Goal: Task Accomplishment & Management: Manage account settings

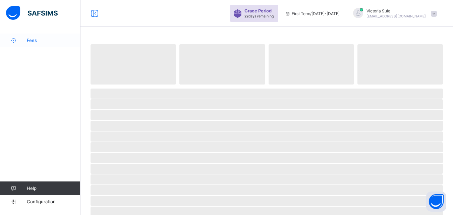
click at [31, 39] on span "Fees" at bounding box center [54, 40] width 54 height 5
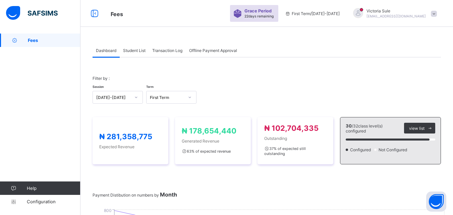
click at [141, 49] on span "Student List" at bounding box center [134, 50] width 22 height 5
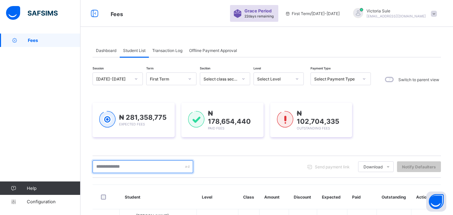
click at [128, 165] on input "text" at bounding box center [143, 166] width 101 height 13
click at [128, 164] on input "text" at bounding box center [143, 166] width 101 height 13
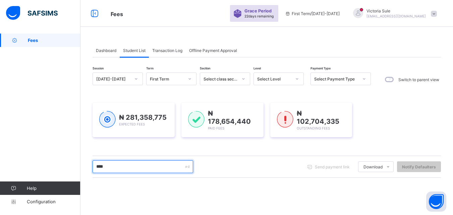
type input "****"
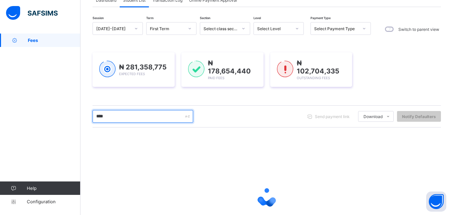
scroll to position [105, 0]
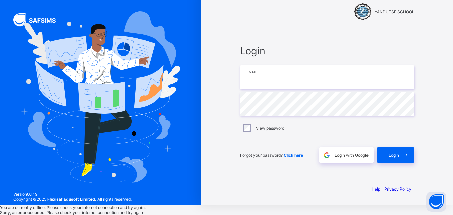
type input "**********"
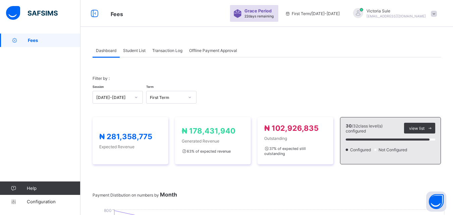
click at [137, 15] on span "Fees" at bounding box center [167, 13] width 113 height 9
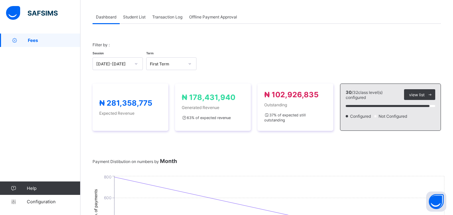
click at [136, 18] on span "Student List" at bounding box center [134, 16] width 22 height 5
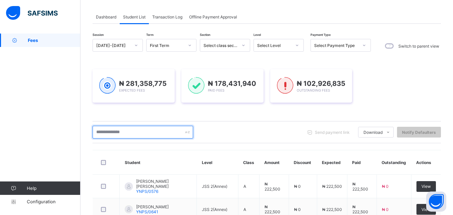
click at [125, 136] on input "text" at bounding box center [143, 132] width 101 height 13
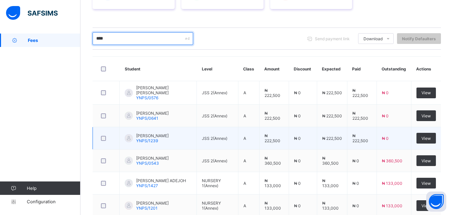
scroll to position [26, 0]
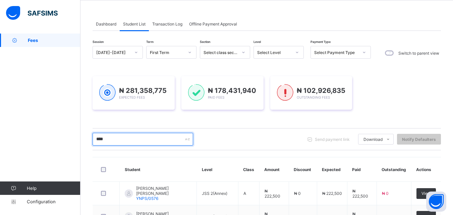
click at [133, 144] on input "****" at bounding box center [143, 139] width 101 height 13
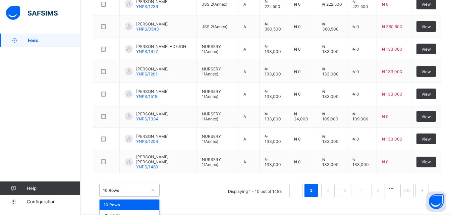
scroll to position [278, 0]
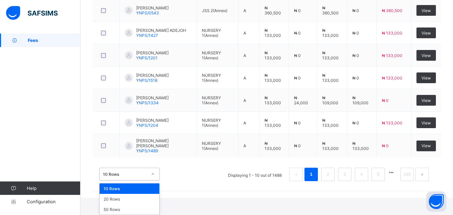
click at [154, 180] on div "option 10 Rows focused, 1 of 3. 3 results available. Use Up and Down to choose …" at bounding box center [129, 174] width 60 height 13
click at [139, 209] on div "50 Rows" at bounding box center [130, 209] width 60 height 10
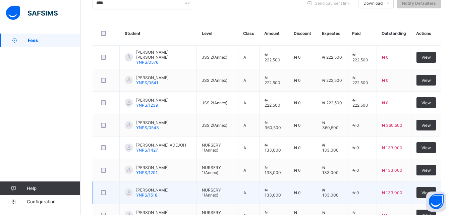
scroll to position [158, 0]
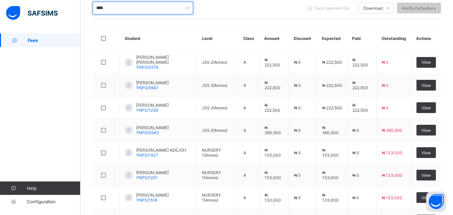
click at [117, 10] on input "****" at bounding box center [143, 8] width 101 height 13
drag, startPoint x: 120, startPoint y: 8, endPoint x: 67, endPoint y: 8, distance: 53.7
click at [67, 8] on div "Fees Grace Period 22 days remaining First Term / 2025-2026 Victoria Sule sulevi…" at bounding box center [226, 79] width 453 height 475
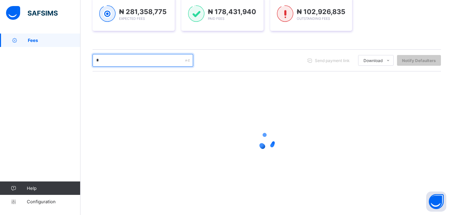
scroll to position [105, 0]
type input "*"
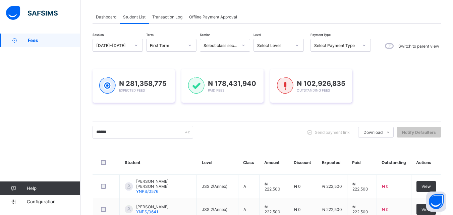
scroll to position [72, 0]
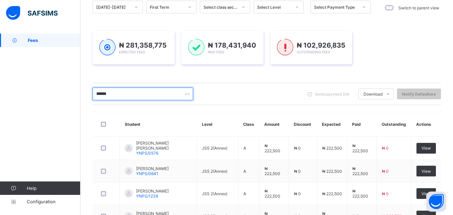
click at [131, 93] on input "******" at bounding box center [143, 94] width 101 height 13
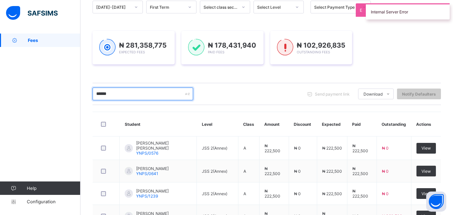
click at [131, 93] on input "******" at bounding box center [143, 94] width 101 height 13
click at [273, 6] on div "Select Level" at bounding box center [274, 7] width 34 height 5
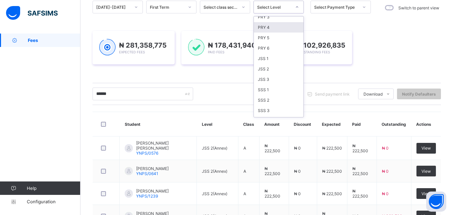
scroll to position [0, 0]
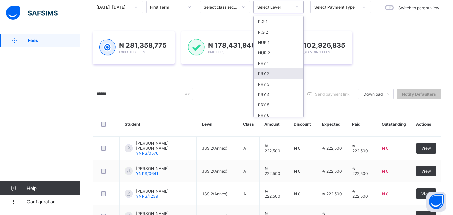
click at [269, 74] on div "PRY 2" at bounding box center [279, 73] width 50 height 10
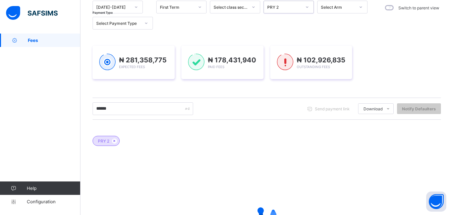
click at [330, 8] on div "Select Arm" at bounding box center [338, 7] width 34 height 5
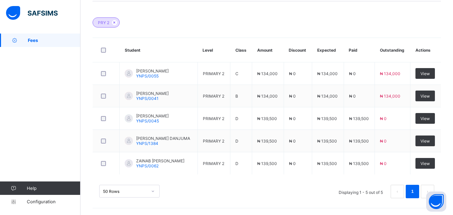
scroll to position [90, 0]
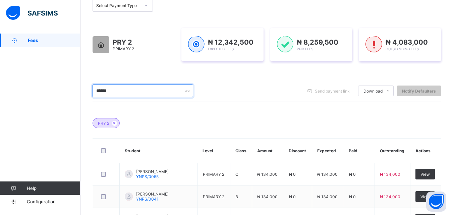
drag, startPoint x: 127, startPoint y: 87, endPoint x: 84, endPoint y: 104, distance: 46.3
click at [84, 104] on div "Dashboard Student List Transaction Log Offline Payment Approval Student List Mo…" at bounding box center [267, 130] width 373 height 372
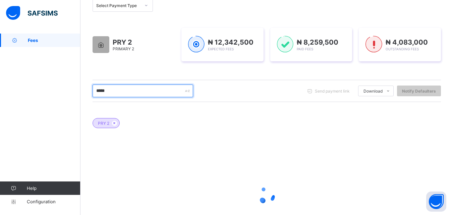
type input "*****"
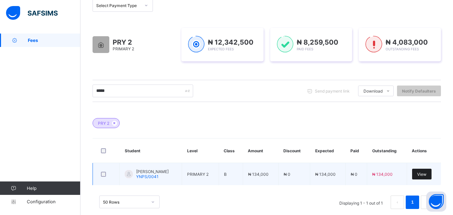
click at [426, 174] on span "View" at bounding box center [421, 174] width 9 height 5
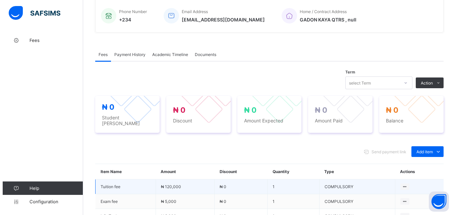
scroll to position [190, 0]
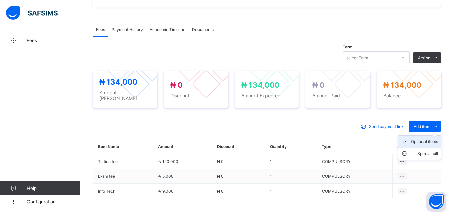
click at [427, 141] on div "Optional items" at bounding box center [424, 141] width 27 height 7
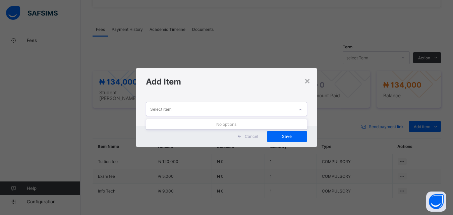
click at [247, 108] on div "Select item" at bounding box center [220, 108] width 148 height 13
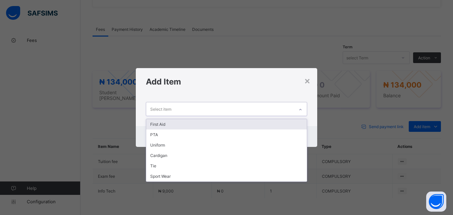
click at [240, 122] on div "First Aid" at bounding box center [226, 124] width 160 height 10
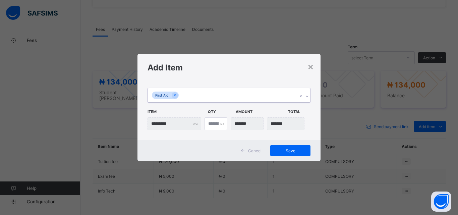
click at [233, 95] on div "First Aid" at bounding box center [223, 95] width 150 height 14
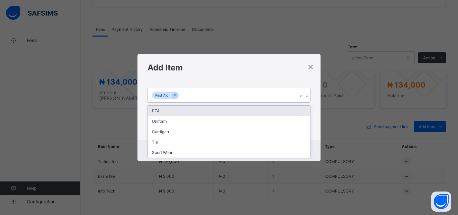
click at [230, 109] on div "PTA" at bounding box center [229, 111] width 162 height 10
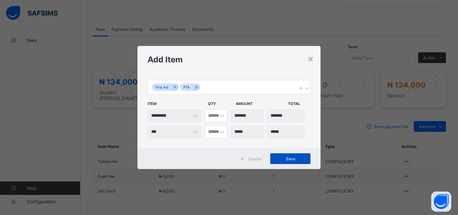
click at [273, 158] on div "Save" at bounding box center [290, 158] width 40 height 11
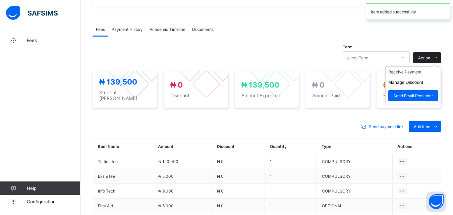
click at [430, 55] on span "Action" at bounding box center [424, 57] width 12 height 5
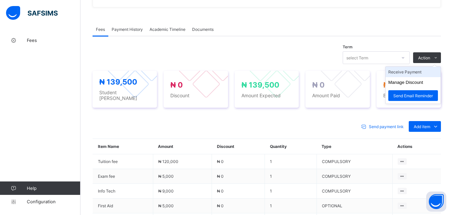
click at [418, 71] on li "Receive Payment" at bounding box center [413, 72] width 55 height 10
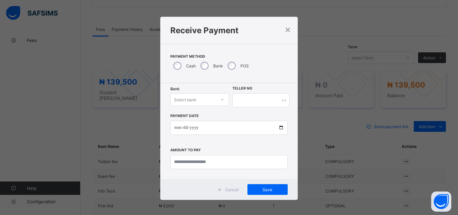
click at [210, 93] on div "Bank Select bank Teller No Payment Date Amount to pay" at bounding box center [229, 131] width 138 height 96
click at [211, 97] on div "Select bank" at bounding box center [193, 99] width 45 height 9
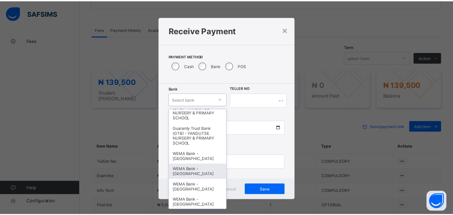
scroll to position [201, 0]
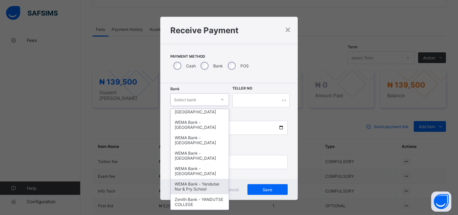
click at [186, 186] on div "WEMA Bank - Yandutse Nur & Pry School" at bounding box center [200, 186] width 58 height 15
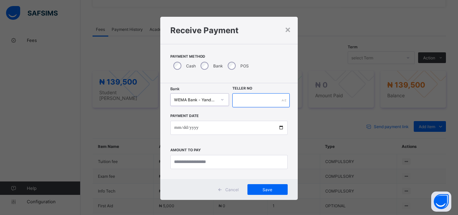
click at [247, 101] on input "text" at bounding box center [260, 100] width 57 height 14
type input "**********"
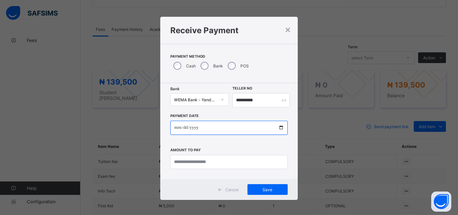
click at [279, 125] on input "date" at bounding box center [228, 128] width 117 height 14
type input "**********"
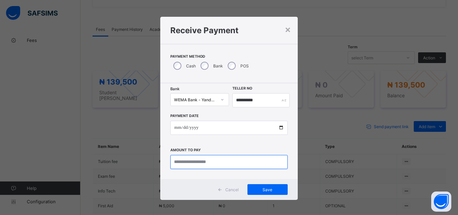
click at [205, 161] on input "currency" at bounding box center [228, 162] width 117 height 14
type input "*********"
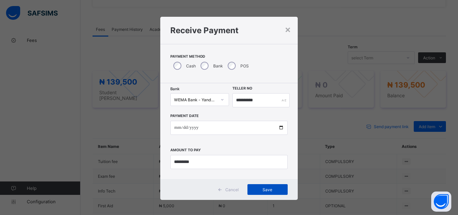
click at [259, 186] on div "Save" at bounding box center [268, 189] width 40 height 11
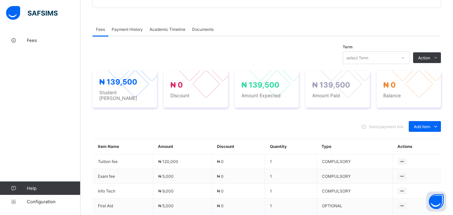
click at [132, 30] on span "Payment History" at bounding box center [127, 29] width 31 height 5
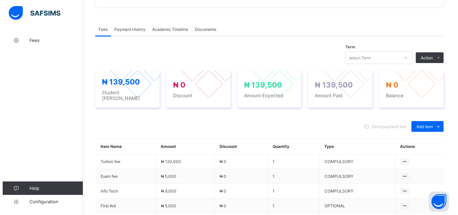
scroll to position [104, 0]
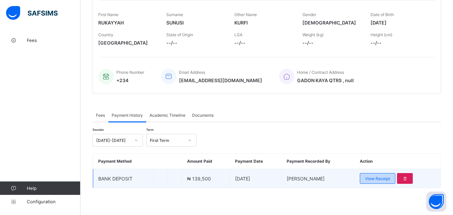
click at [381, 179] on span "View Receipt" at bounding box center [377, 178] width 25 height 5
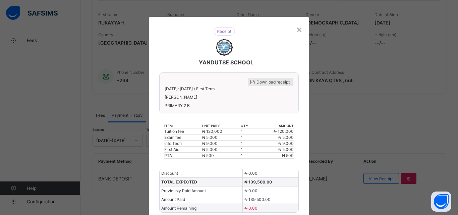
click at [275, 84] on span "Download receipt" at bounding box center [273, 81] width 33 height 5
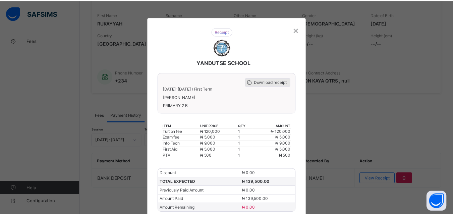
scroll to position [0, 0]
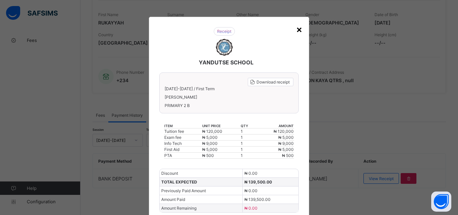
click at [296, 31] on div "×" at bounding box center [299, 28] width 6 height 11
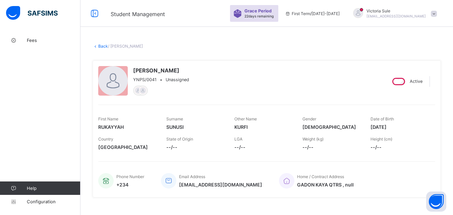
click at [102, 46] on link "Back" at bounding box center [103, 46] width 10 height 5
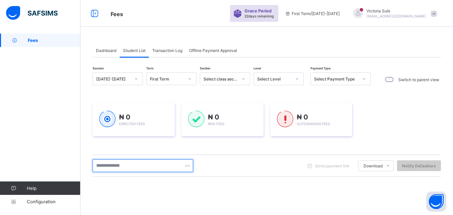
click at [136, 164] on input "text" at bounding box center [143, 165] width 101 height 13
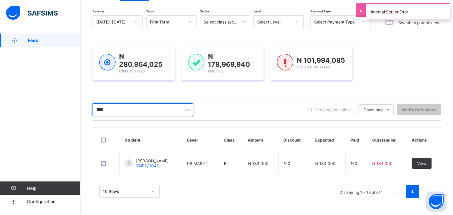
scroll to position [56, 0]
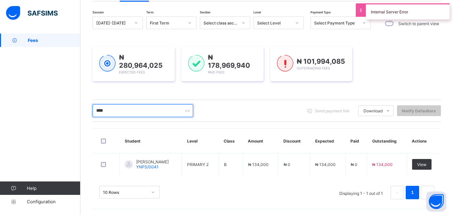
click at [131, 111] on input "****" at bounding box center [143, 110] width 101 height 13
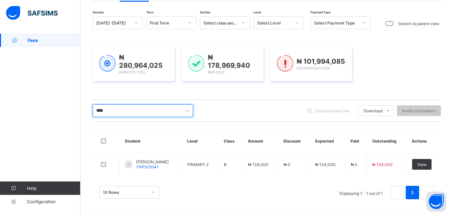
click at [128, 111] on input "****" at bounding box center [143, 110] width 101 height 13
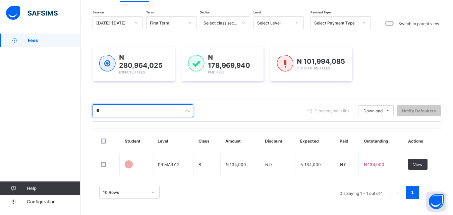
type input "*"
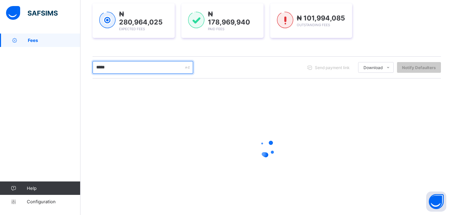
scroll to position [105, 0]
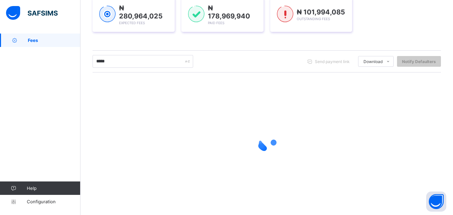
click at [180, 140] on div at bounding box center [267, 142] width 349 height 27
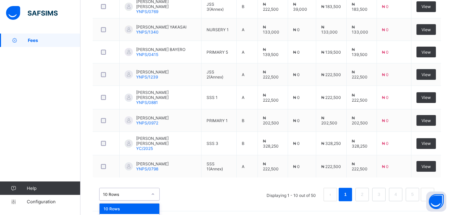
scroll to position [276, 0]
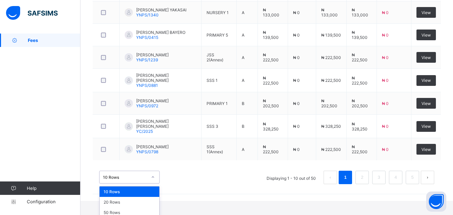
click at [151, 183] on div "option 10 Rows focused, 1 of 3. 3 results available. Use Up and Down to choose …" at bounding box center [129, 177] width 60 height 13
click at [143, 212] on div "50 Rows" at bounding box center [130, 212] width 60 height 10
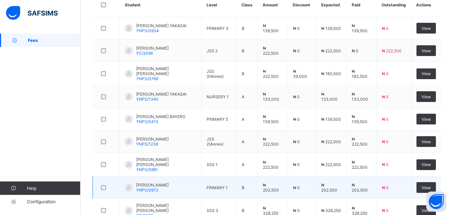
scroll to position [125, 0]
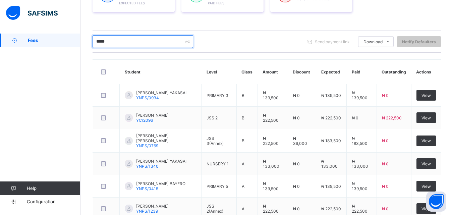
drag, startPoint x: 123, startPoint y: 46, endPoint x: 88, endPoint y: 45, distance: 35.2
click at [88, 45] on div "Dashboard Student List Transaction Log Offline Payment Approval Student List Mo…" at bounding box center [267, 130] width 373 height 444
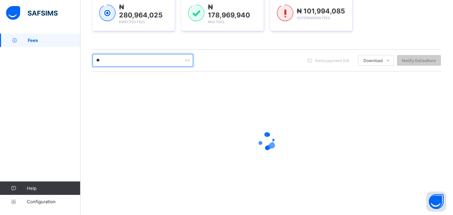
scroll to position [105, 0]
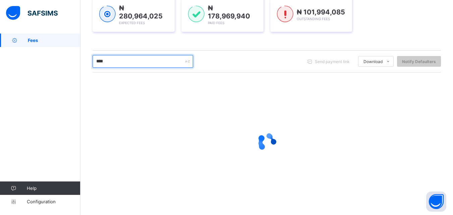
type input "****"
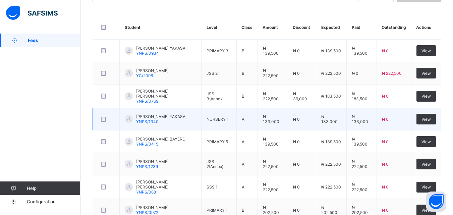
scroll to position [159, 0]
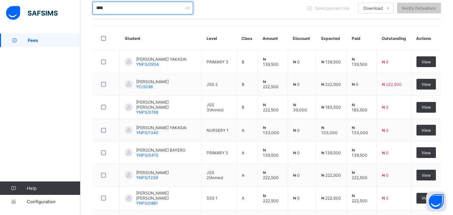
click at [125, 7] on input "****" at bounding box center [143, 8] width 101 height 13
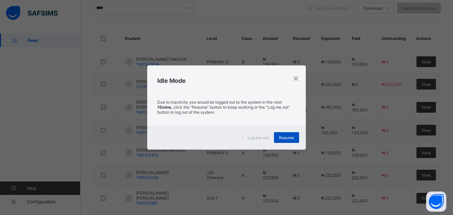
click at [291, 139] on span "Resume" at bounding box center [286, 137] width 15 height 5
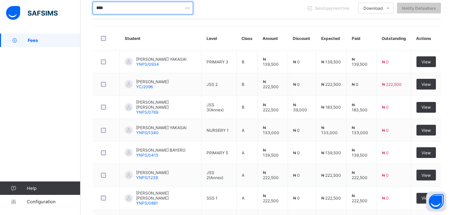
click at [127, 5] on input "****" at bounding box center [143, 8] width 101 height 13
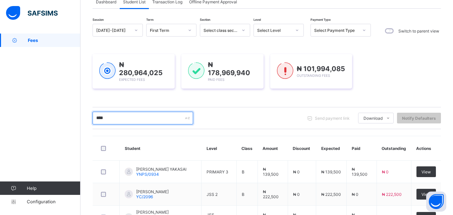
scroll to position [0, 0]
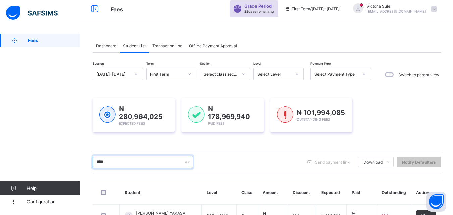
drag, startPoint x: 127, startPoint y: 5, endPoint x: 87, endPoint y: 2, distance: 40.4
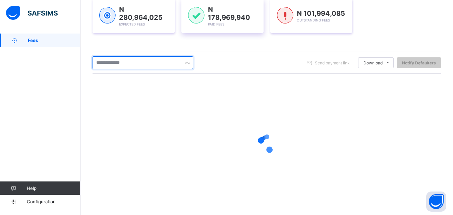
scroll to position [105, 0]
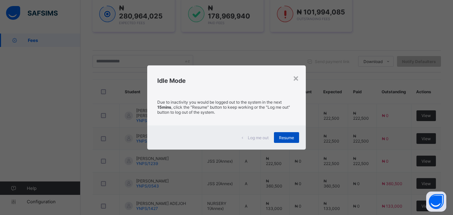
click at [293, 140] on span "Resume" at bounding box center [286, 137] width 15 height 5
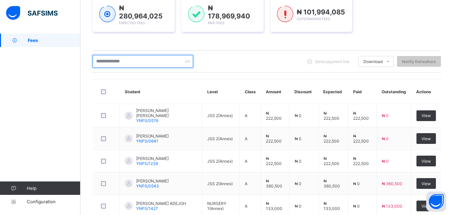
click at [123, 59] on input "text" at bounding box center [143, 61] width 101 height 13
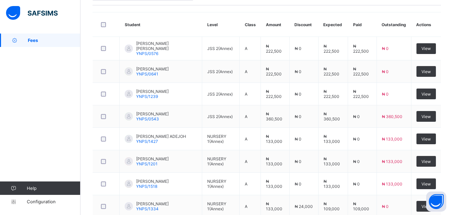
scroll to position [72, 0]
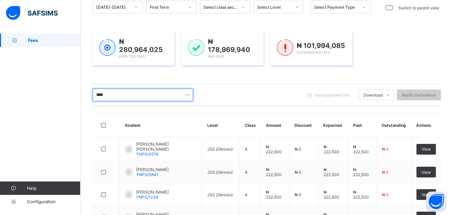
drag, startPoint x: 113, startPoint y: 96, endPoint x: 79, endPoint y: 96, distance: 33.2
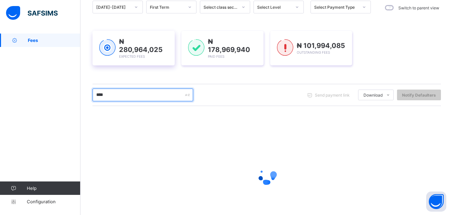
scroll to position [56, 0]
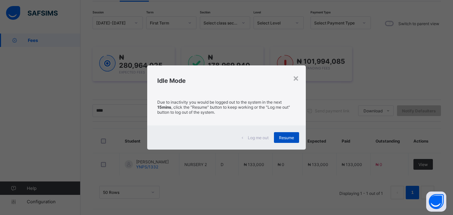
click at [288, 139] on span "Resume" at bounding box center [286, 137] width 15 height 5
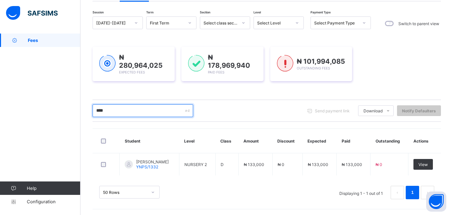
drag, startPoint x: 112, startPoint y: 109, endPoint x: 86, endPoint y: 116, distance: 26.6
click at [86, 116] on div "Dashboard Student List Transaction Log Offline Payment Approval Student List Mo…" at bounding box center [267, 97] width 373 height 238
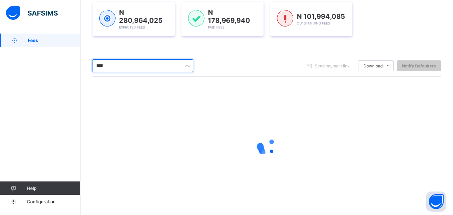
scroll to position [105, 0]
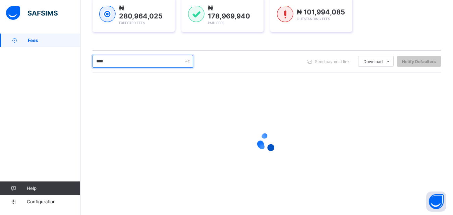
type input "****"
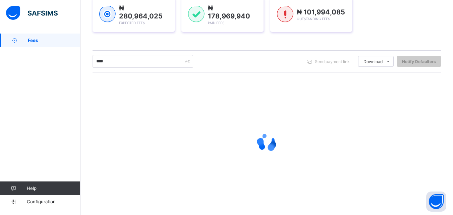
click at [171, 133] on div at bounding box center [267, 142] width 349 height 27
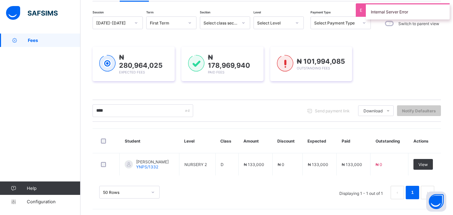
scroll to position [56, 0]
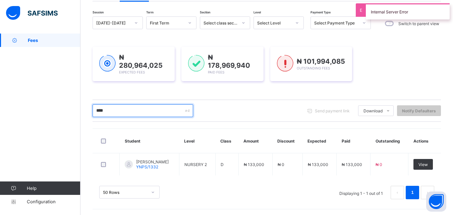
click at [144, 112] on input "****" at bounding box center [143, 110] width 101 height 13
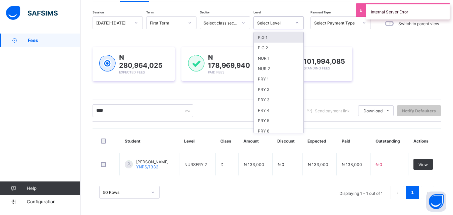
drag, startPoint x: 293, startPoint y: 28, endPoint x: 289, endPoint y: 26, distance: 5.0
click at [291, 27] on div at bounding box center [297, 23] width 13 height 12
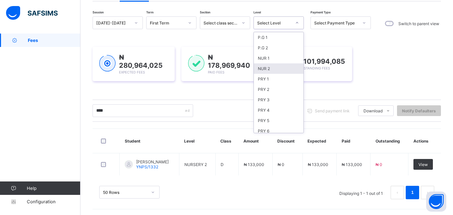
click at [282, 69] on div "NUR 2" at bounding box center [279, 68] width 50 height 10
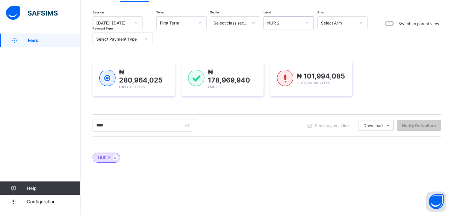
click at [334, 26] on div "Select Arm" at bounding box center [336, 22] width 37 height 9
click at [331, 67] on div "C" at bounding box center [343, 68] width 50 height 10
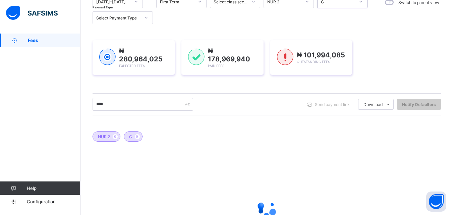
scroll to position [76, 0]
click at [286, 180] on div at bounding box center [267, 209] width 349 height 127
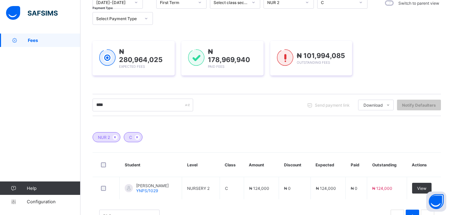
click at [280, 201] on div "50 Rows Displaying 1 - 1 out of 1 1" at bounding box center [267, 213] width 349 height 34
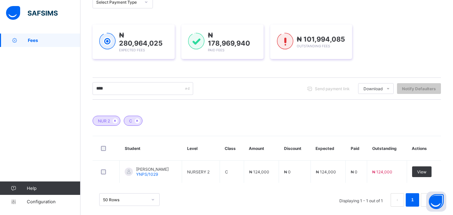
scroll to position [100, 0]
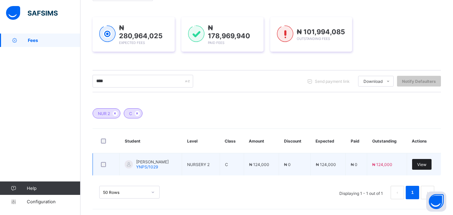
click at [427, 163] on span "View" at bounding box center [421, 164] width 9 height 5
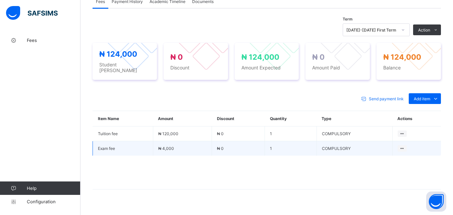
scroll to position [226, 0]
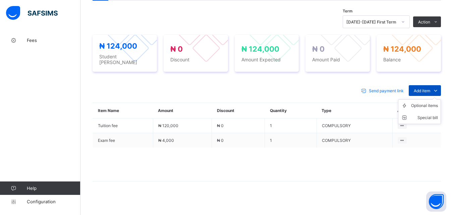
click at [430, 88] on span "Add item" at bounding box center [422, 90] width 16 height 5
click at [431, 103] on div "Optional items" at bounding box center [424, 105] width 27 height 7
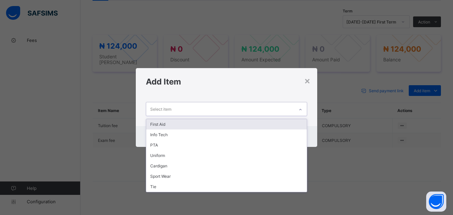
click at [293, 107] on div "Select item" at bounding box center [220, 108] width 148 height 13
click at [264, 124] on div "First Aid" at bounding box center [226, 124] width 160 height 10
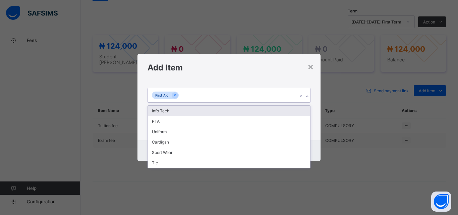
click at [251, 97] on div "First Aid" at bounding box center [223, 95] width 150 height 14
click at [253, 106] on div "Info Tech PTA Uniform Cardigan Sport Wear Tie" at bounding box center [229, 136] width 163 height 63
click at [253, 108] on div "Info Tech" at bounding box center [229, 111] width 162 height 10
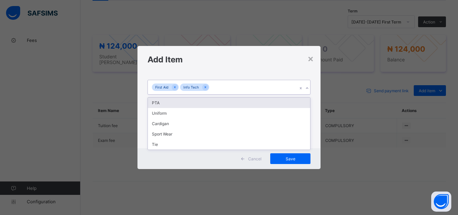
click at [250, 93] on div "First Aid Info Tech" at bounding box center [223, 87] width 150 height 14
click at [250, 102] on div "PTA" at bounding box center [229, 103] width 162 height 10
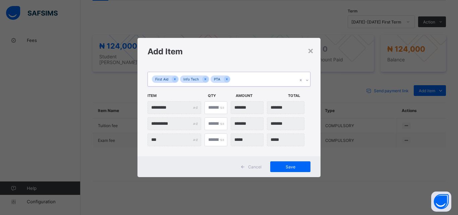
click at [290, 160] on div "Cancel Save" at bounding box center [229, 166] width 183 height 21
click at [290, 161] on div "Save" at bounding box center [290, 166] width 40 height 11
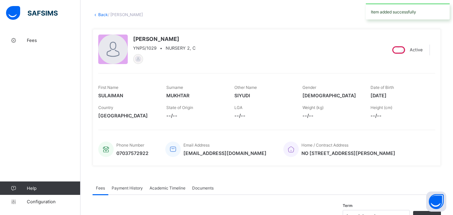
scroll to position [25, 0]
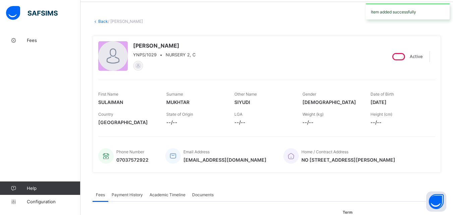
click at [103, 22] on link "Back" at bounding box center [103, 21] width 10 height 5
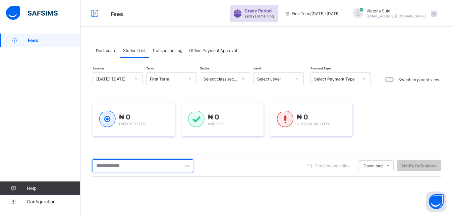
click at [128, 166] on input "text" at bounding box center [143, 165] width 101 height 13
type input "****"
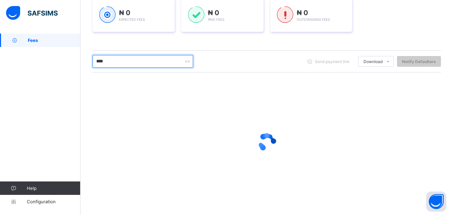
scroll to position [105, 0]
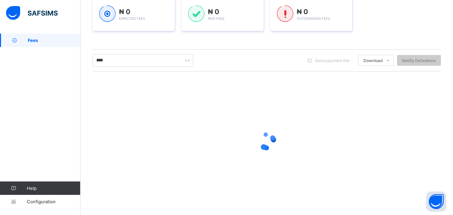
click at [250, 148] on div at bounding box center [267, 141] width 349 height 27
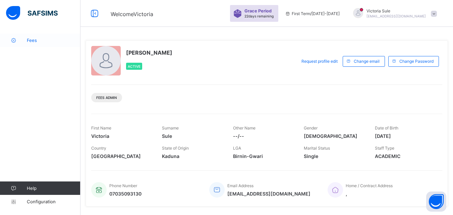
click at [32, 38] on span "Fees" at bounding box center [54, 40] width 54 height 5
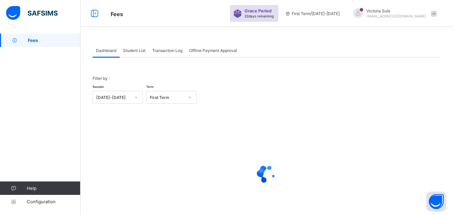
click at [144, 51] on span "Student List" at bounding box center [134, 50] width 22 height 5
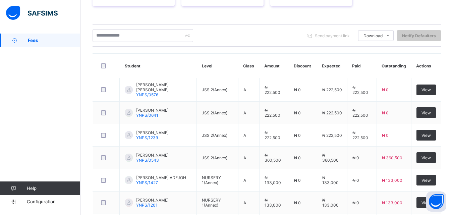
scroll to position [134, 0]
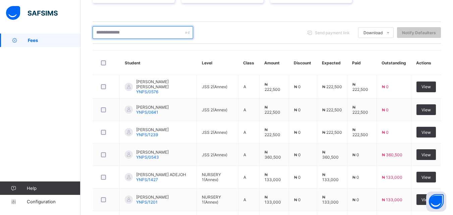
click at [140, 36] on input "text" at bounding box center [143, 32] width 101 height 13
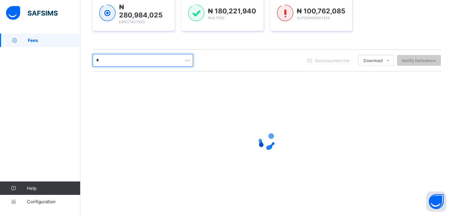
scroll to position [105, 0]
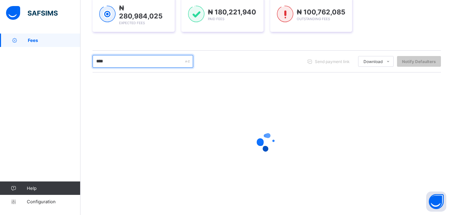
type input "****"
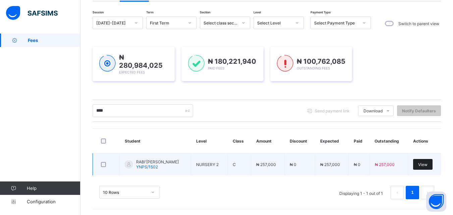
click at [433, 165] on div "View" at bounding box center [422, 164] width 19 height 11
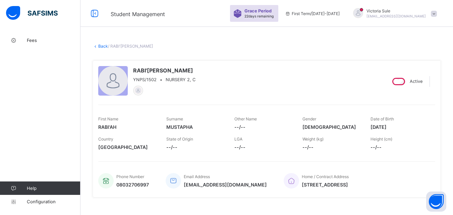
drag, startPoint x: 102, startPoint y: 46, endPoint x: 111, endPoint y: 64, distance: 19.7
click at [102, 47] on link "Back" at bounding box center [103, 46] width 10 height 5
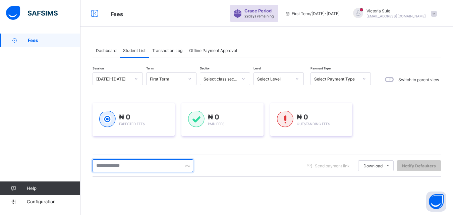
click at [133, 168] on input "text" at bounding box center [143, 165] width 101 height 13
type input "****"
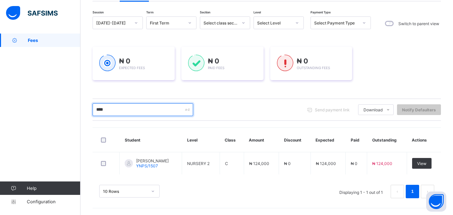
scroll to position [56, 0]
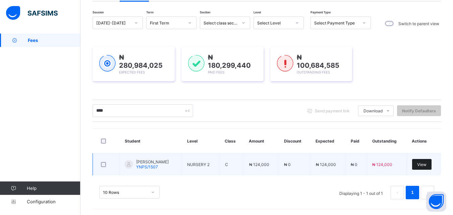
click at [427, 160] on div "View" at bounding box center [421, 164] width 19 height 11
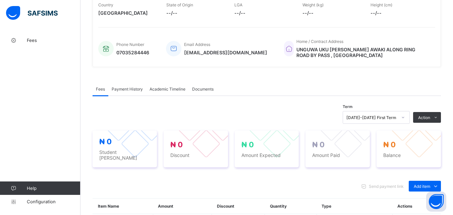
scroll to position [225, 0]
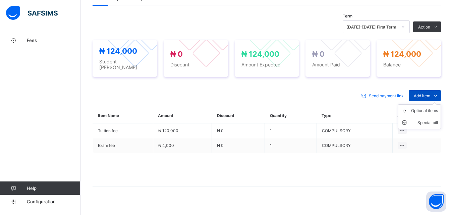
click at [436, 90] on span at bounding box center [435, 95] width 11 height 11
click at [435, 107] on div "Optional items" at bounding box center [424, 110] width 27 height 7
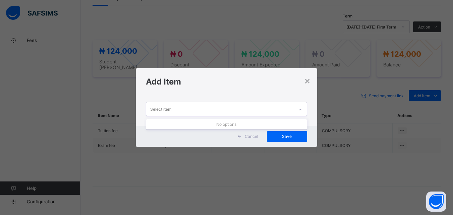
click at [285, 106] on div "Select item" at bounding box center [220, 108] width 148 height 13
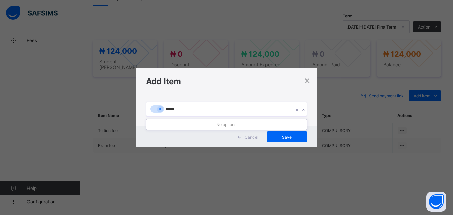
type input "*****"
click at [158, 107] on icon at bounding box center [160, 109] width 4 height 5
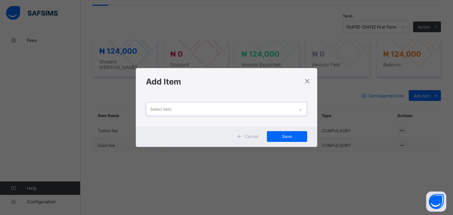
click at [162, 107] on div "Select item" at bounding box center [220, 108] width 148 height 13
click at [162, 110] on div "Select item" at bounding box center [160, 109] width 21 height 13
click at [225, 112] on div "Select item" at bounding box center [220, 108] width 148 height 13
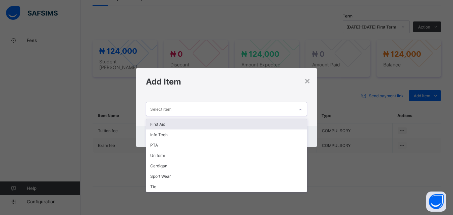
click at [223, 124] on div "First Aid" at bounding box center [226, 124] width 160 height 10
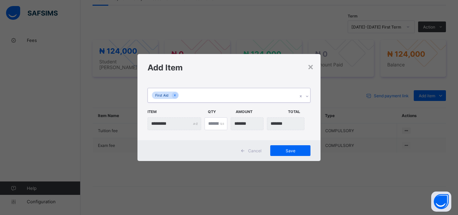
click at [227, 98] on div "First Aid" at bounding box center [223, 95] width 150 height 14
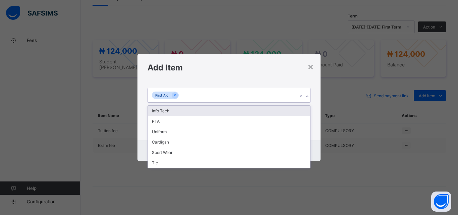
click at [224, 111] on div "Info Tech" at bounding box center [229, 111] width 162 height 10
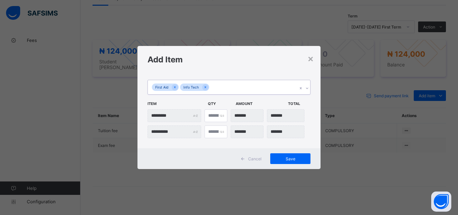
click at [232, 84] on div "First Aid Info Tech" at bounding box center [223, 87] width 150 height 14
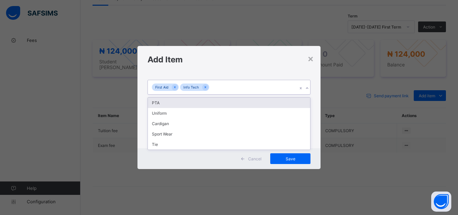
click at [230, 100] on div "PTA" at bounding box center [229, 103] width 162 height 10
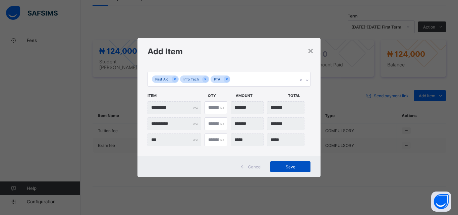
click at [282, 164] on span "Save" at bounding box center [290, 166] width 30 height 5
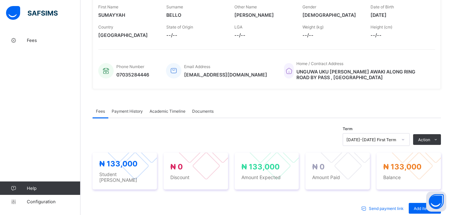
scroll to position [34, 0]
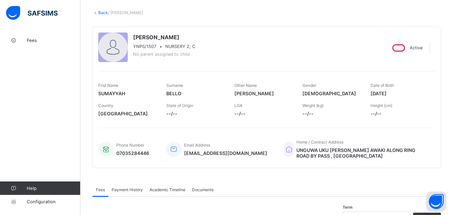
click at [102, 11] on link "Back" at bounding box center [103, 12] width 10 height 5
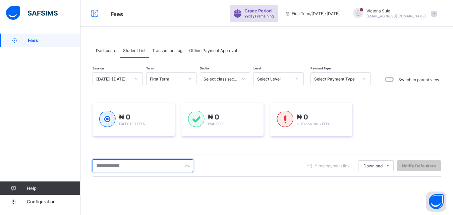
click at [162, 167] on input "text" at bounding box center [143, 165] width 101 height 13
type input "****"
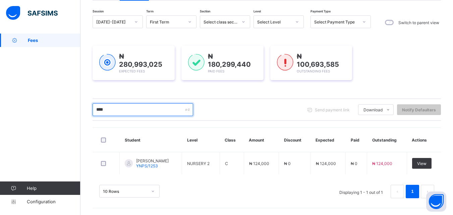
scroll to position [56, 0]
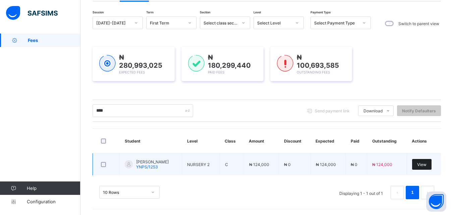
click at [428, 166] on div "View" at bounding box center [421, 164] width 19 height 11
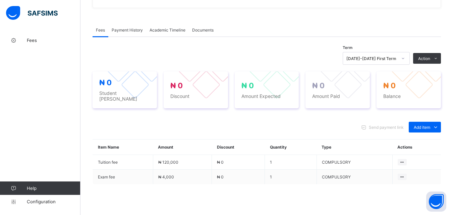
scroll to position [226, 0]
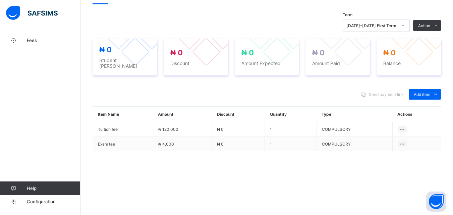
click at [256, 180] on div "Send payment link Add item Optional items Special bill Item Name Amount Discoun…" at bounding box center [267, 140] width 349 height 116
click at [432, 106] on div "Optional items" at bounding box center [424, 109] width 27 height 7
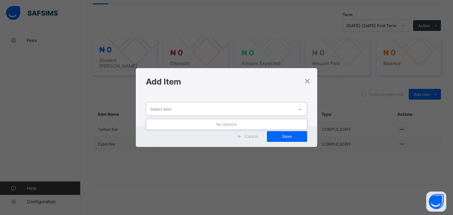
click at [297, 103] on div at bounding box center [300, 108] width 13 height 13
click at [308, 75] on div "×" at bounding box center [307, 80] width 6 height 11
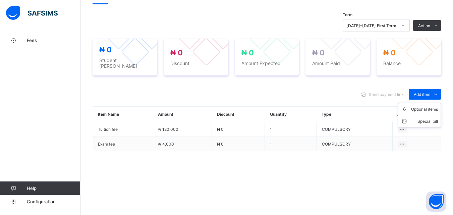
click at [436, 103] on ul "Optional items Special bill" at bounding box center [419, 115] width 43 height 25
click at [431, 106] on div "Optional items" at bounding box center [424, 109] width 27 height 7
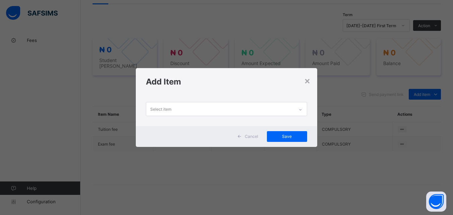
click at [273, 113] on div "Select item" at bounding box center [220, 108] width 148 height 13
click at [307, 76] on div "×" at bounding box center [307, 80] width 6 height 11
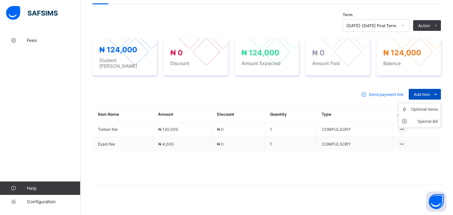
click at [436, 89] on span at bounding box center [435, 94] width 11 height 11
click at [431, 106] on div "Optional items" at bounding box center [424, 109] width 27 height 7
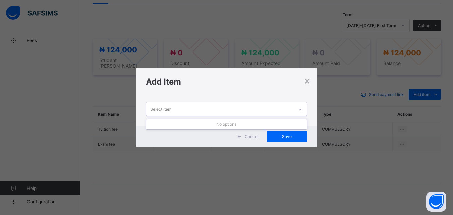
click at [293, 107] on div "Select item" at bounding box center [220, 108] width 148 height 13
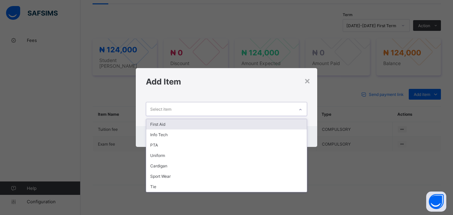
click at [255, 119] on div "First Aid" at bounding box center [226, 124] width 160 height 10
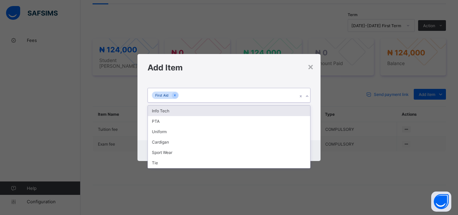
click at [244, 99] on div "First Aid" at bounding box center [223, 95] width 150 height 14
click at [242, 108] on div "Info Tech" at bounding box center [229, 111] width 162 height 10
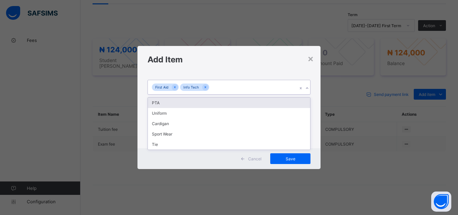
click at [245, 81] on div "First Aid Info Tech" at bounding box center [223, 87] width 150 height 14
click at [243, 100] on div "PTA" at bounding box center [229, 103] width 162 height 10
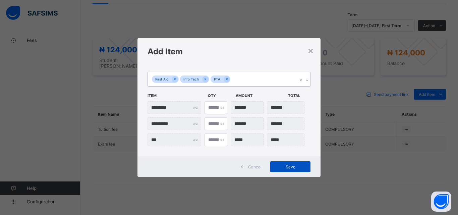
click at [284, 168] on span "Save" at bounding box center [290, 166] width 30 height 5
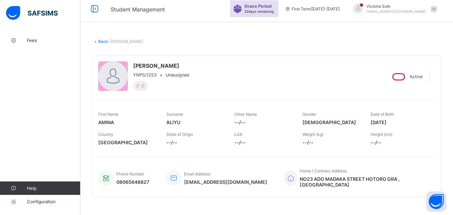
scroll to position [0, 0]
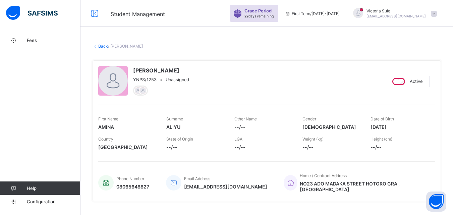
click at [102, 46] on link "Back" at bounding box center [103, 46] width 10 height 5
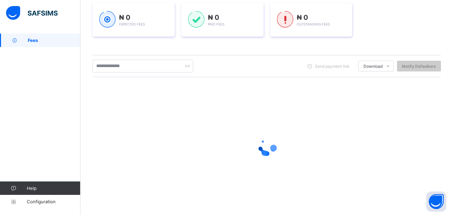
scroll to position [101, 0]
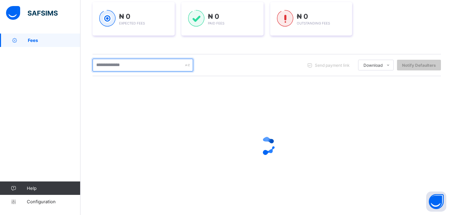
click at [118, 65] on input "text" at bounding box center [143, 65] width 101 height 13
type input "****"
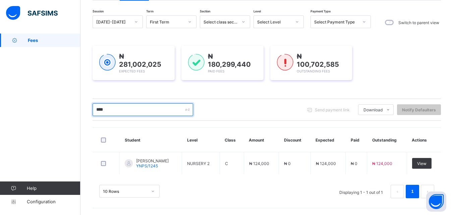
scroll to position [56, 0]
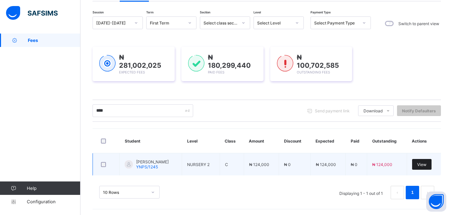
click at [427, 165] on span "View" at bounding box center [421, 164] width 9 height 5
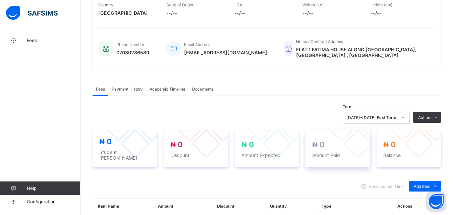
scroll to position [230, 0]
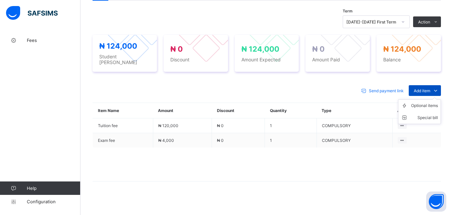
click at [430, 88] on span "Add item" at bounding box center [422, 90] width 16 height 5
click at [431, 102] on div "Optional items" at bounding box center [424, 105] width 27 height 7
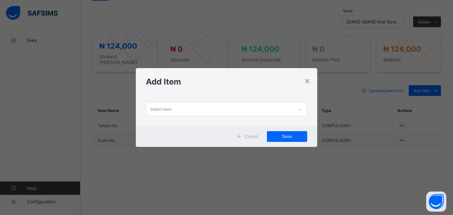
click at [301, 106] on icon at bounding box center [301, 109] width 4 height 7
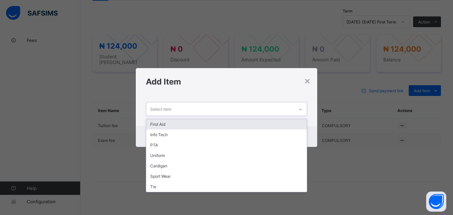
click at [258, 124] on div "First Aid" at bounding box center [226, 124] width 160 height 10
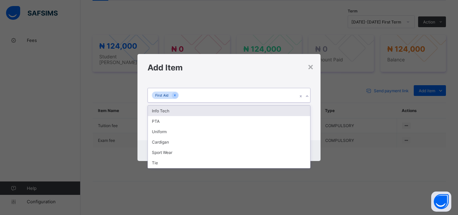
click at [244, 94] on div "First Aid" at bounding box center [223, 95] width 150 height 14
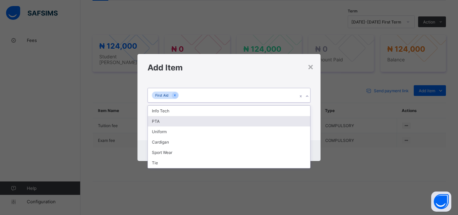
click at [238, 116] on div "PTA" at bounding box center [229, 121] width 162 height 10
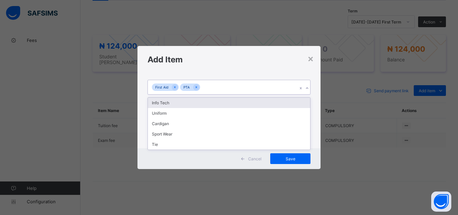
click at [242, 91] on div "First Aid PTA" at bounding box center [223, 87] width 150 height 14
click at [240, 104] on div "Info Tech" at bounding box center [229, 103] width 162 height 10
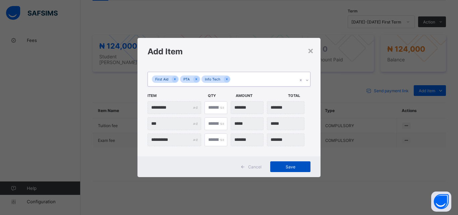
click at [274, 165] on div "Save" at bounding box center [290, 166] width 40 height 11
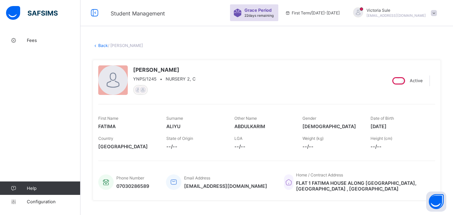
scroll to position [0, 0]
click at [101, 46] on link "Back" at bounding box center [103, 46] width 10 height 5
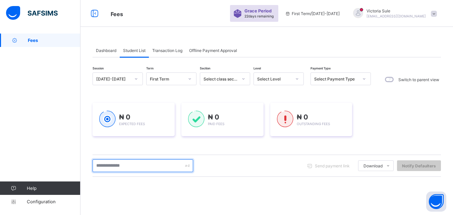
click at [129, 168] on input "text" at bounding box center [143, 165] width 101 height 13
type input "****"
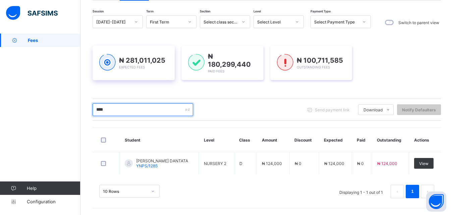
scroll to position [56, 0]
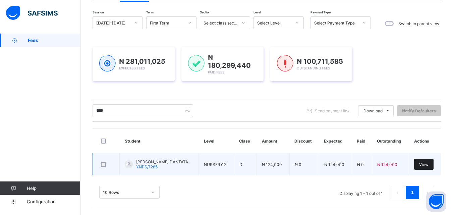
click at [428, 163] on span "View" at bounding box center [423, 164] width 9 height 5
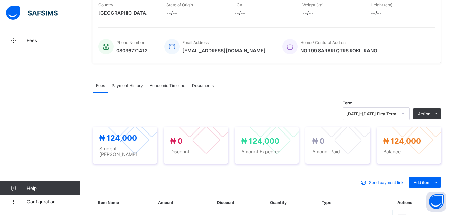
scroll to position [221, 0]
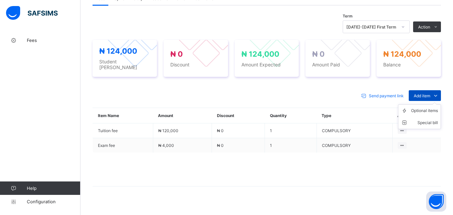
click at [430, 94] on span "Add item" at bounding box center [422, 95] width 16 height 5
click at [431, 110] on div "Optional items" at bounding box center [424, 110] width 27 height 7
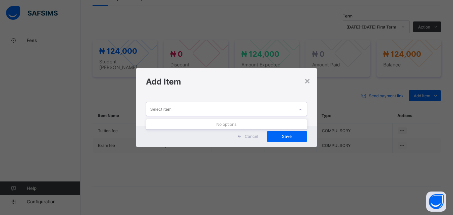
click at [298, 107] on div at bounding box center [300, 109] width 11 height 11
click at [307, 85] on div "×" at bounding box center [307, 80] width 6 height 11
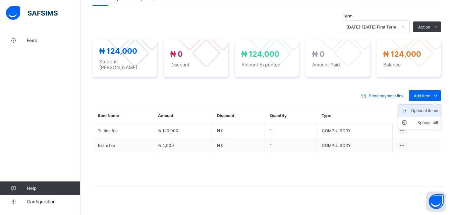
click at [424, 109] on div "Optional items" at bounding box center [424, 110] width 27 height 7
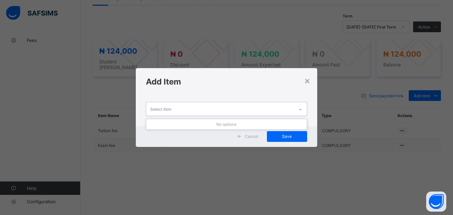
click at [299, 106] on div at bounding box center [300, 109] width 11 height 11
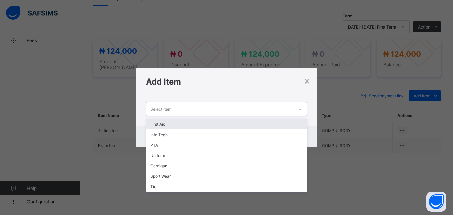
click at [254, 126] on div "First Aid" at bounding box center [226, 124] width 160 height 10
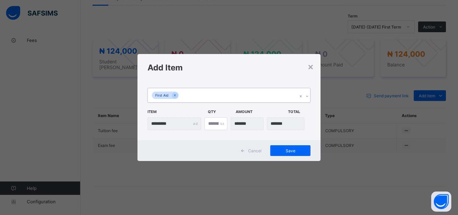
click at [251, 99] on div "First Aid" at bounding box center [223, 95] width 150 height 14
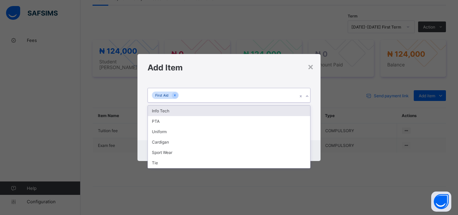
click at [250, 106] on div "Info Tech" at bounding box center [229, 111] width 162 height 10
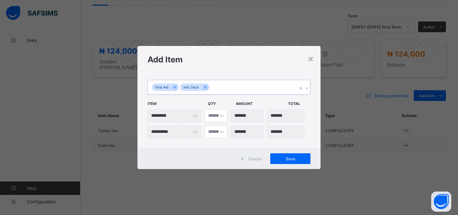
click at [249, 88] on div "First Aid Info Tech" at bounding box center [223, 87] width 150 height 14
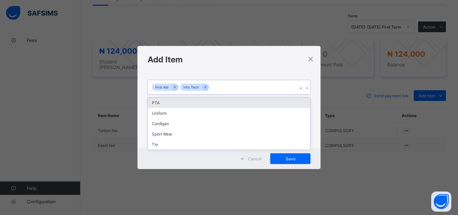
click at [245, 97] on div "PTA Uniform Cardigan Sport Wear Tie" at bounding box center [229, 123] width 163 height 53
click at [244, 99] on div "PTA" at bounding box center [229, 103] width 162 height 10
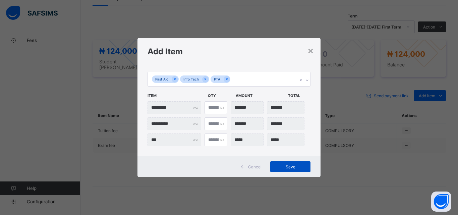
click at [280, 165] on span "Save" at bounding box center [290, 166] width 30 height 5
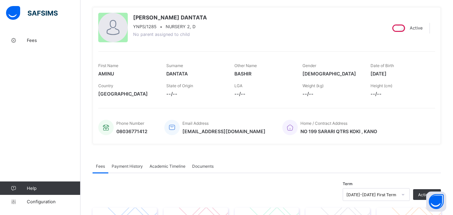
scroll to position [0, 0]
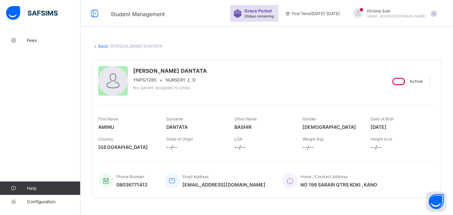
click at [104, 44] on link "Back" at bounding box center [103, 46] width 10 height 5
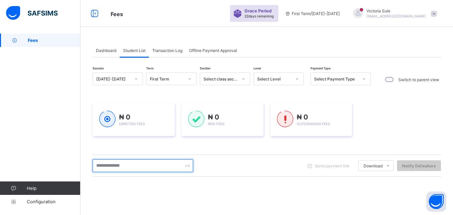
click at [144, 170] on input "text" at bounding box center [143, 165] width 101 height 13
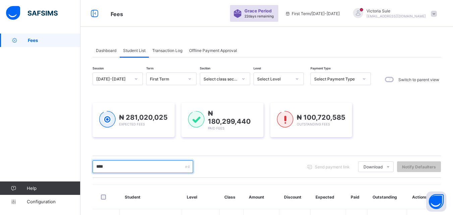
click at [124, 164] on input "****" at bounding box center [143, 166] width 101 height 13
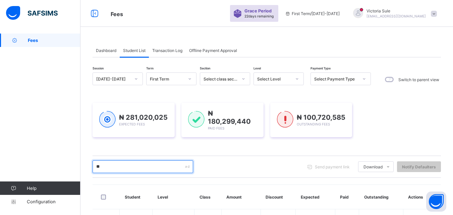
type input "*"
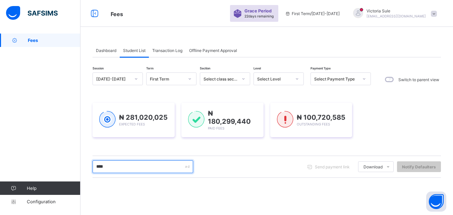
type input "****"
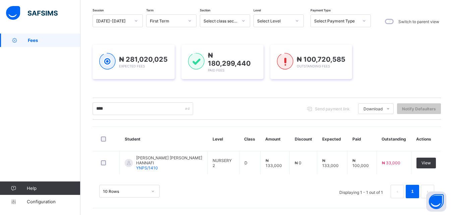
scroll to position [56, 0]
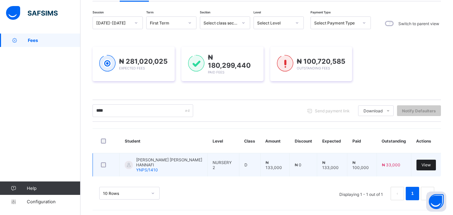
click at [429, 162] on span "View" at bounding box center [426, 164] width 9 height 5
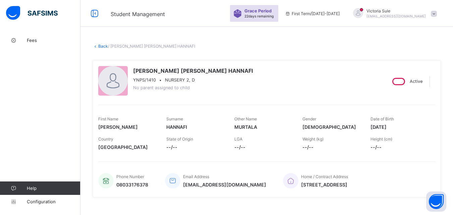
click at [103, 48] on link "Back" at bounding box center [103, 46] width 10 height 5
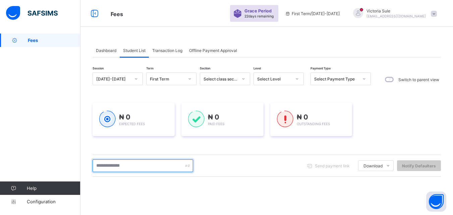
click at [155, 166] on input "text" at bounding box center [143, 165] width 101 height 13
click at [114, 169] on input "text" at bounding box center [143, 165] width 101 height 13
type input "****"
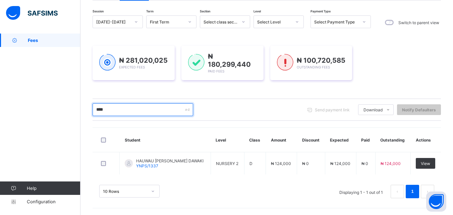
scroll to position [56, 0]
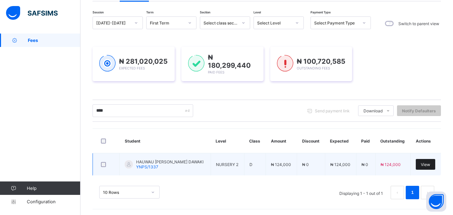
click at [430, 163] on span "View" at bounding box center [425, 164] width 9 height 5
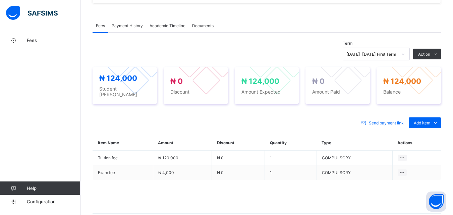
scroll to position [201, 0]
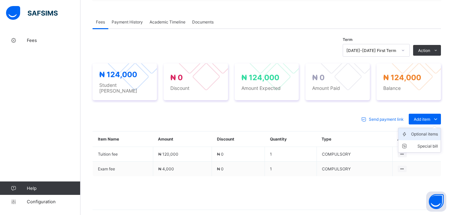
click at [431, 131] on div "Optional items" at bounding box center [424, 134] width 27 height 7
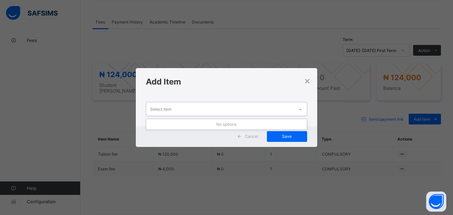
click at [289, 108] on div "Select item" at bounding box center [220, 108] width 148 height 13
click at [296, 109] on div at bounding box center [300, 109] width 11 height 11
click at [307, 81] on div "×" at bounding box center [307, 80] width 6 height 11
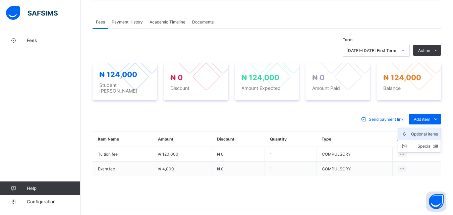
click at [421, 131] on div "Optional items" at bounding box center [424, 134] width 27 height 7
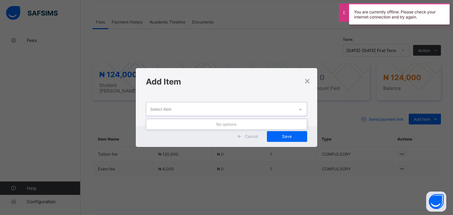
click at [295, 107] on div at bounding box center [300, 108] width 13 height 13
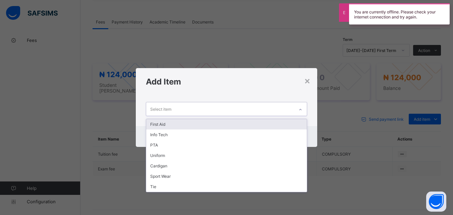
click at [272, 122] on div "First Aid" at bounding box center [226, 124] width 160 height 10
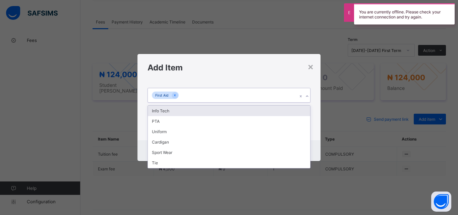
click at [248, 92] on div "First Aid" at bounding box center [223, 95] width 150 height 14
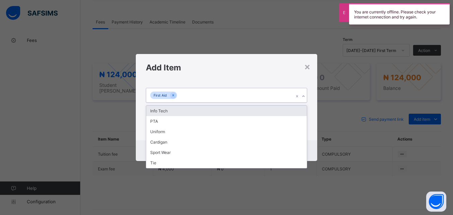
click at [246, 109] on div "Info Tech" at bounding box center [226, 111] width 160 height 10
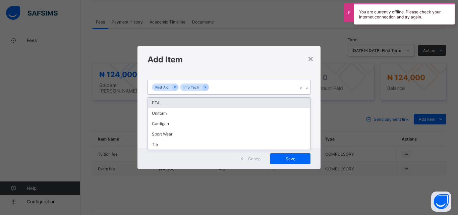
click at [247, 89] on div "First Aid Info Tech" at bounding box center [223, 87] width 150 height 14
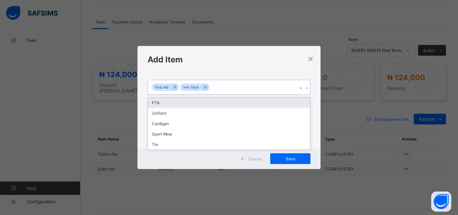
click at [247, 103] on div "PTA" at bounding box center [229, 103] width 162 height 10
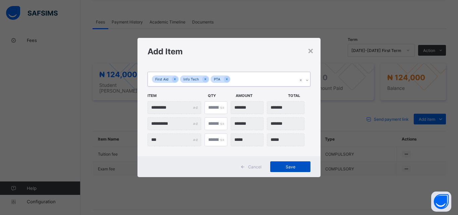
click at [296, 166] on span "Save" at bounding box center [290, 166] width 30 height 5
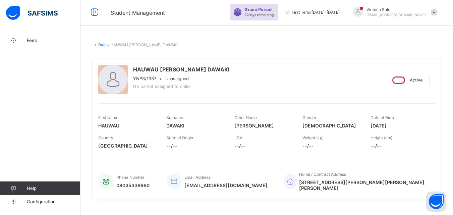
scroll to position [0, 0]
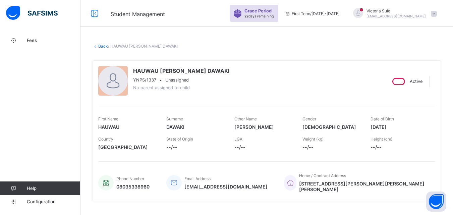
click at [105, 45] on link "Back" at bounding box center [103, 46] width 10 height 5
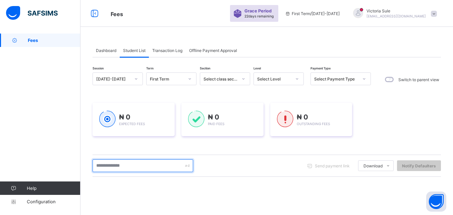
click at [148, 168] on input "text" at bounding box center [143, 165] width 101 height 13
type input "****"
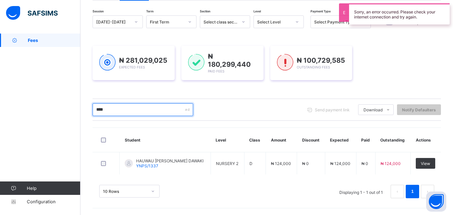
scroll to position [56, 0]
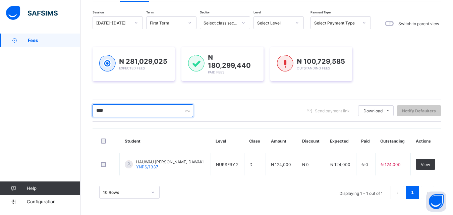
click at [132, 109] on input "****" at bounding box center [143, 110] width 101 height 13
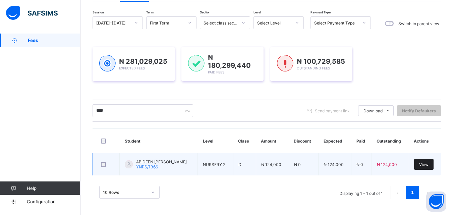
click at [429, 165] on span "View" at bounding box center [423, 164] width 9 height 5
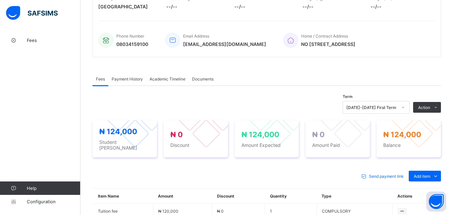
scroll to position [201, 0]
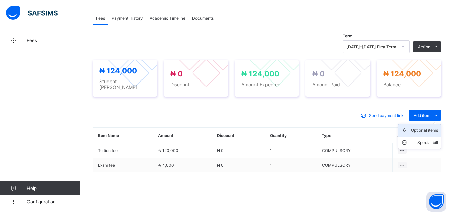
click at [422, 127] on div "Optional items" at bounding box center [424, 130] width 27 height 7
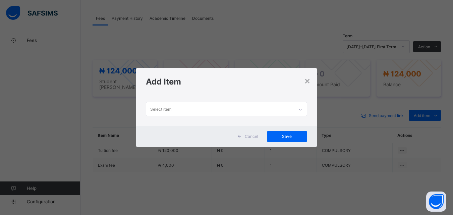
click at [289, 107] on div "Select item" at bounding box center [220, 108] width 148 height 13
click at [280, 106] on div "Select item" at bounding box center [220, 108] width 148 height 13
click at [309, 82] on div "×" at bounding box center [307, 80] width 6 height 11
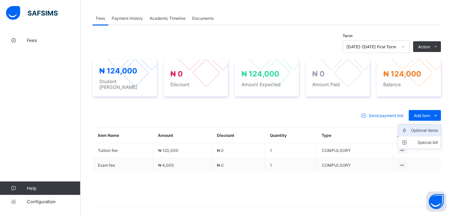
click at [428, 130] on div "Optional items" at bounding box center [424, 130] width 27 height 7
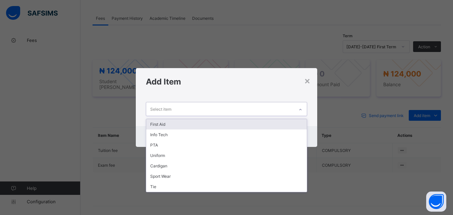
click at [301, 106] on div at bounding box center [300, 109] width 11 height 11
click at [271, 120] on div "First Aid" at bounding box center [226, 124] width 160 height 10
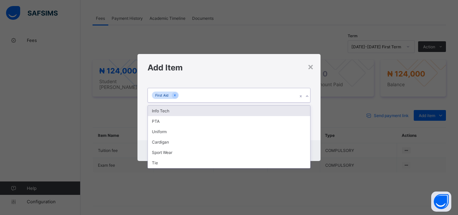
click at [250, 96] on div "First Aid" at bounding box center [223, 95] width 150 height 14
click at [249, 108] on div "Info Tech" at bounding box center [229, 111] width 162 height 10
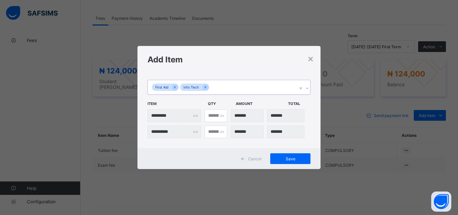
click at [248, 85] on div "First Aid Info Tech" at bounding box center [223, 87] width 150 height 14
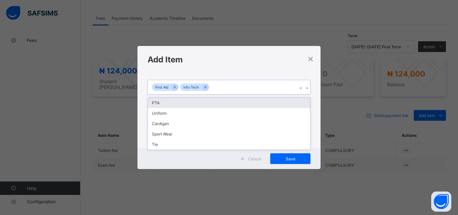
click at [246, 101] on div "PTA" at bounding box center [229, 103] width 162 height 10
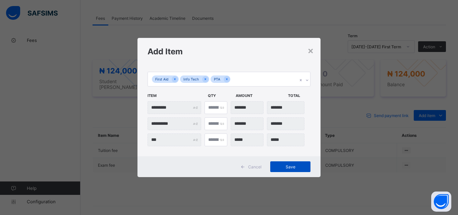
click at [284, 168] on span "Save" at bounding box center [290, 166] width 30 height 5
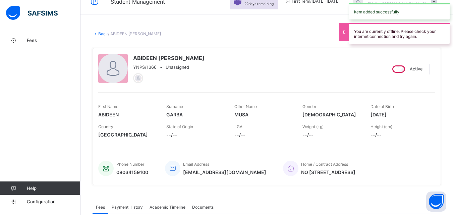
scroll to position [0, 0]
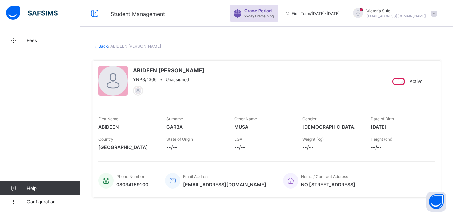
click at [101, 46] on link "Back" at bounding box center [103, 46] width 10 height 5
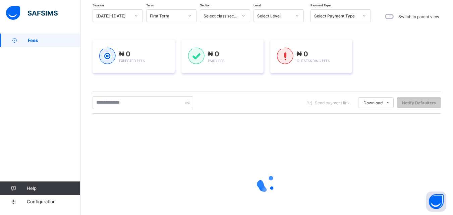
scroll to position [67, 0]
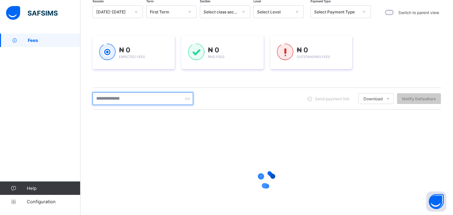
click at [116, 101] on input "text" at bounding box center [143, 98] width 101 height 13
type input "****"
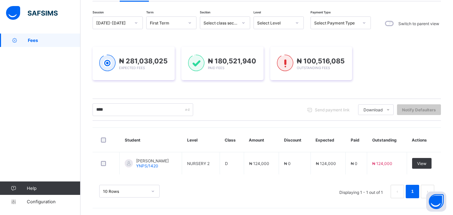
scroll to position [56, 0]
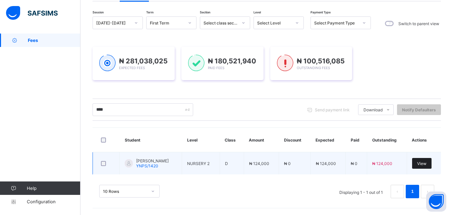
click at [427, 164] on span "View" at bounding box center [421, 163] width 9 height 5
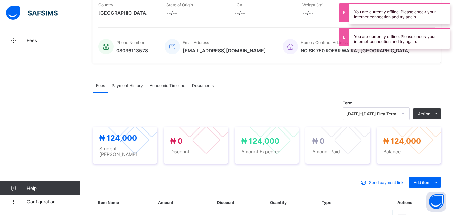
scroll to position [221, 0]
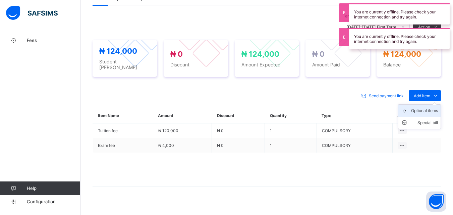
click at [427, 107] on div "Optional items" at bounding box center [424, 110] width 27 height 7
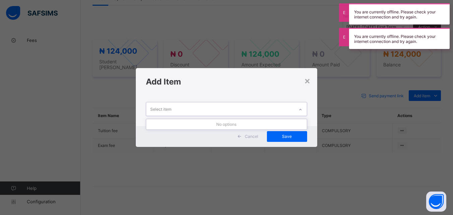
click at [301, 108] on icon at bounding box center [301, 109] width 4 height 7
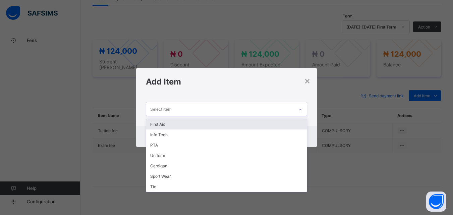
click at [238, 124] on div "First Aid" at bounding box center [226, 124] width 160 height 10
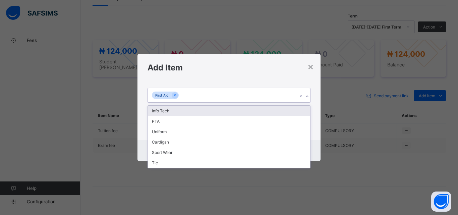
click at [233, 95] on div "First Aid" at bounding box center [223, 95] width 150 height 14
click at [227, 113] on div "Info Tech" at bounding box center [229, 111] width 162 height 10
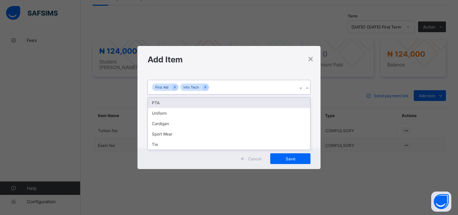
click at [226, 89] on div "First Aid Info Tech" at bounding box center [223, 87] width 150 height 14
click at [221, 102] on div "PTA" at bounding box center [229, 103] width 162 height 10
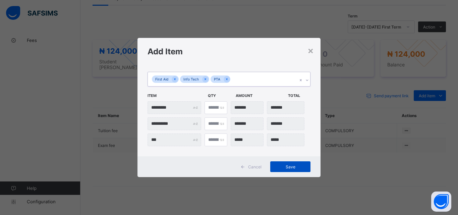
click at [284, 168] on span "Save" at bounding box center [290, 166] width 30 height 5
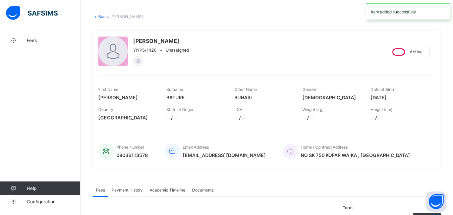
scroll to position [0, 0]
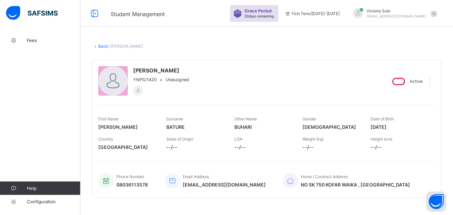
click at [102, 47] on link "Back" at bounding box center [103, 46] width 10 height 5
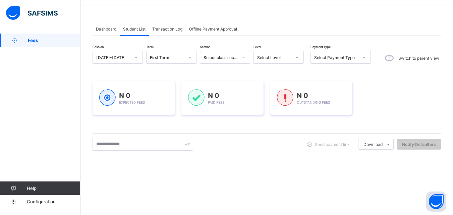
scroll to position [34, 0]
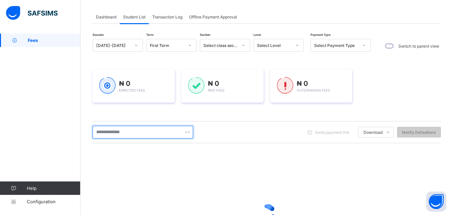
click at [121, 134] on input "text" at bounding box center [143, 132] width 101 height 13
type input "****"
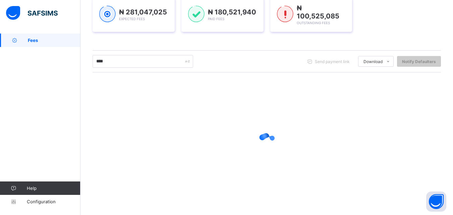
click at [105, 127] on div at bounding box center [267, 141] width 349 height 127
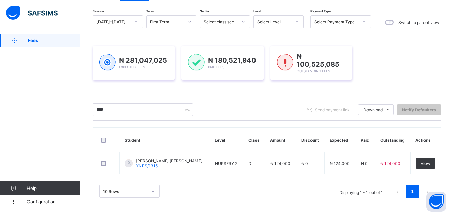
scroll to position [56, 0]
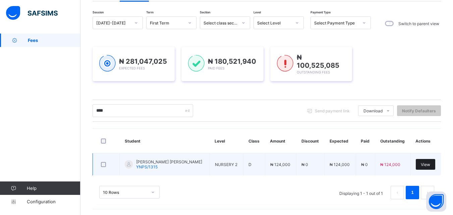
click at [432, 165] on div "View" at bounding box center [425, 164] width 19 height 11
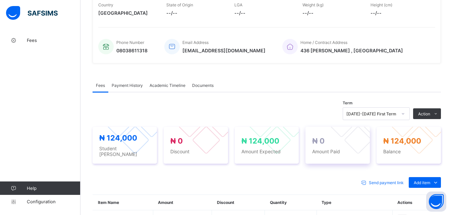
scroll to position [168, 0]
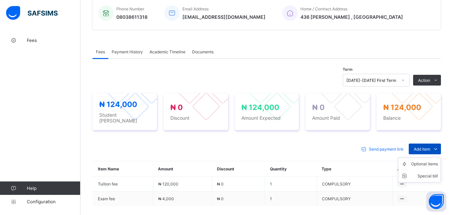
click at [427, 147] on span "Add item" at bounding box center [422, 149] width 16 height 5
click at [427, 161] on div "Optional items" at bounding box center [424, 164] width 27 height 7
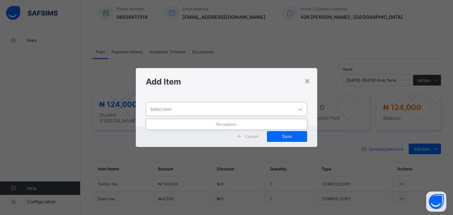
click at [297, 109] on div at bounding box center [300, 109] width 11 height 11
click at [289, 108] on div "Select item" at bounding box center [220, 108] width 148 height 13
click at [284, 114] on div "Select item" at bounding box center [220, 108] width 148 height 13
click at [283, 114] on div "Select item" at bounding box center [220, 108] width 148 height 13
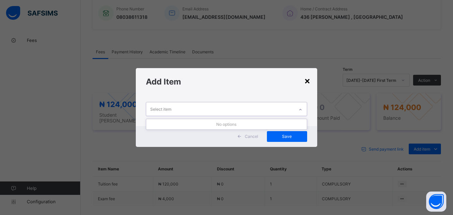
click at [308, 81] on div "×" at bounding box center [307, 80] width 6 height 11
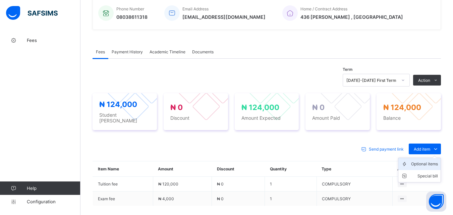
click at [432, 162] on div "Optional items" at bounding box center [424, 164] width 27 height 7
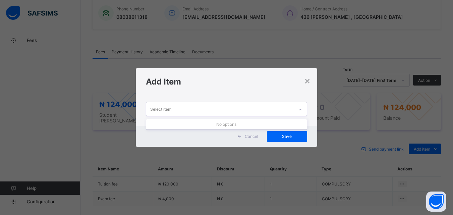
click at [270, 110] on div "Select item" at bounding box center [220, 108] width 148 height 13
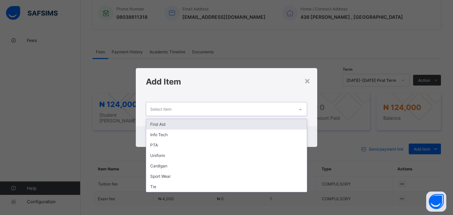
click at [283, 124] on div "First Aid" at bounding box center [226, 124] width 160 height 10
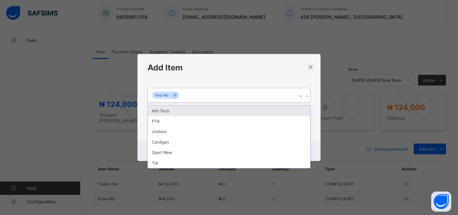
click at [272, 91] on div "First Aid" at bounding box center [223, 95] width 150 height 14
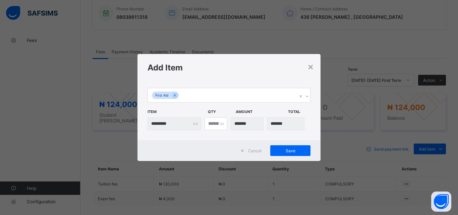
click at [264, 104] on div "First Aid Item Qty Amount Total ********* *" at bounding box center [229, 110] width 183 height 59
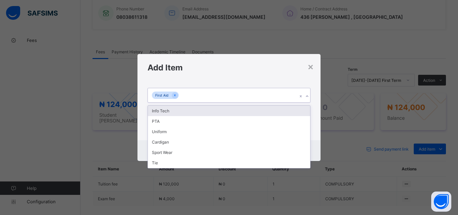
click at [264, 96] on div "First Aid" at bounding box center [223, 95] width 150 height 14
click at [263, 112] on div "Info Tech" at bounding box center [229, 111] width 162 height 10
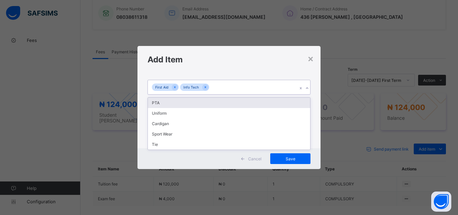
click at [267, 93] on div "First Aid Info Tech" at bounding box center [223, 87] width 150 height 14
click at [266, 105] on div "PTA" at bounding box center [229, 103] width 162 height 10
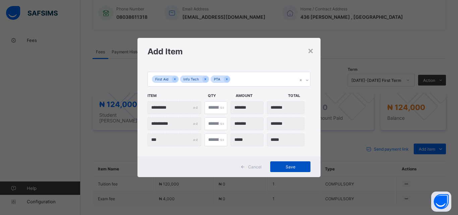
click at [290, 165] on span "Save" at bounding box center [290, 166] width 30 height 5
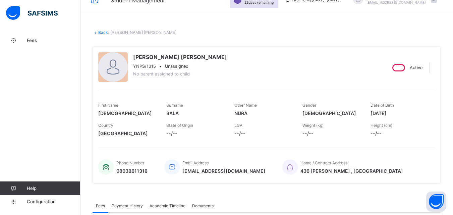
scroll to position [0, 0]
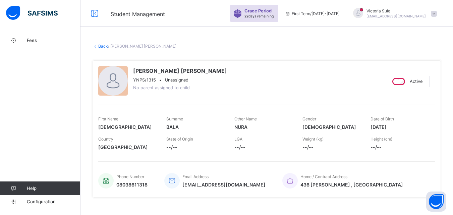
click at [102, 46] on link "Back" at bounding box center [103, 46] width 10 height 5
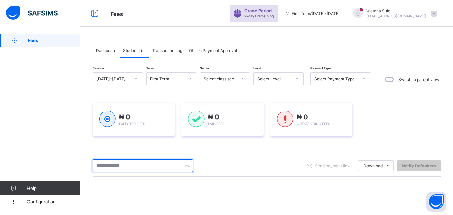
click at [125, 171] on input "text" at bounding box center [143, 165] width 101 height 13
type input "****"
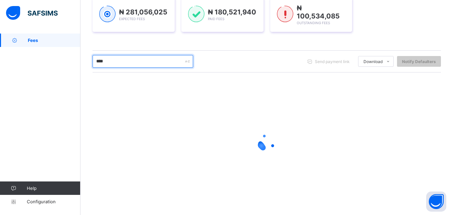
scroll to position [56, 0]
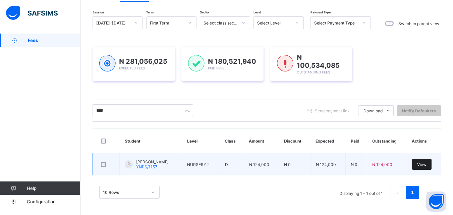
click at [425, 163] on span "View" at bounding box center [421, 164] width 9 height 5
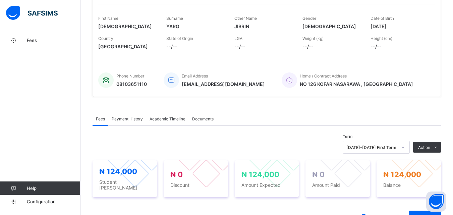
scroll to position [226, 0]
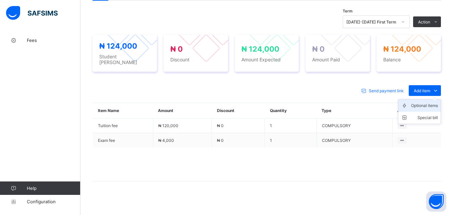
click at [426, 102] on div "Optional items" at bounding box center [424, 105] width 27 height 7
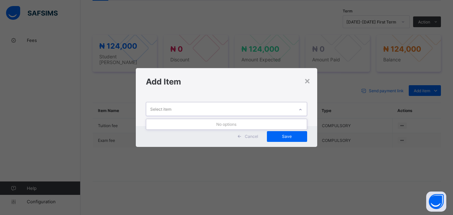
click at [297, 107] on div at bounding box center [300, 109] width 11 height 11
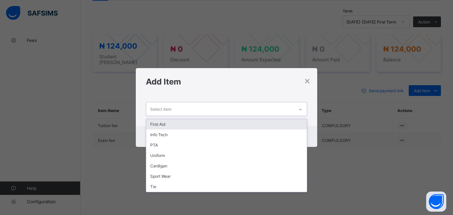
click at [276, 125] on div "First Aid" at bounding box center [226, 124] width 160 height 10
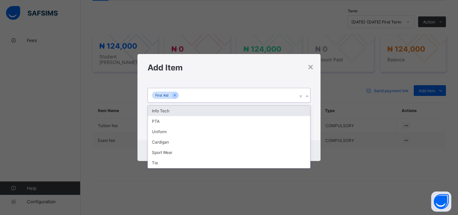
click at [273, 94] on div "First Aid" at bounding box center [223, 95] width 150 height 14
click at [271, 110] on div "Info Tech" at bounding box center [229, 111] width 162 height 10
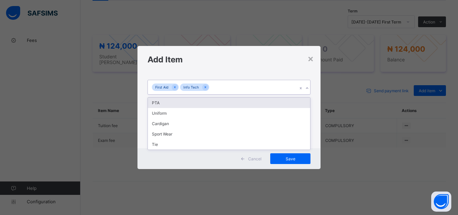
click at [260, 86] on div "First Aid Info Tech" at bounding box center [223, 87] width 150 height 14
click at [260, 98] on div "PTA" at bounding box center [229, 103] width 162 height 10
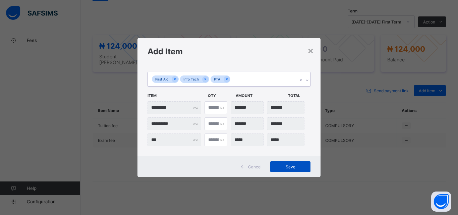
click at [291, 166] on span "Save" at bounding box center [290, 166] width 30 height 5
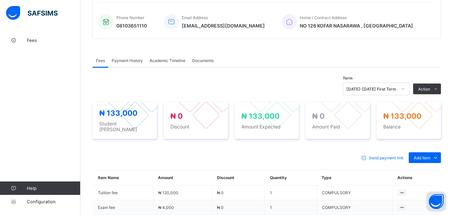
scroll to position [0, 0]
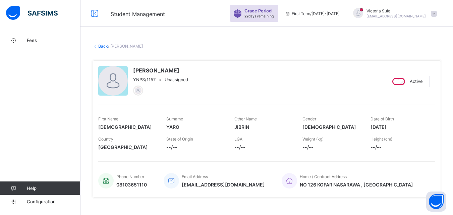
click at [102, 47] on link "Back" at bounding box center [103, 46] width 10 height 5
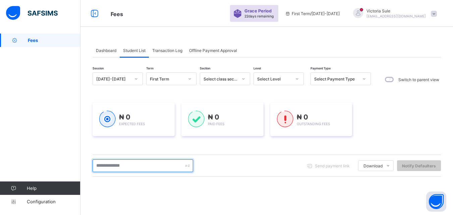
click at [136, 170] on input "text" at bounding box center [143, 165] width 101 height 13
type input "****"
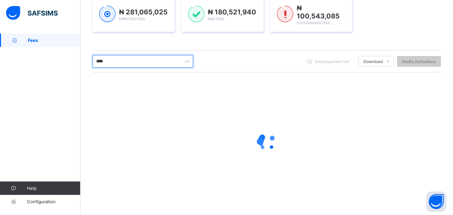
scroll to position [56, 0]
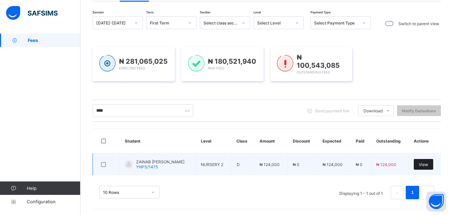
click at [428, 163] on span "View" at bounding box center [423, 164] width 9 height 5
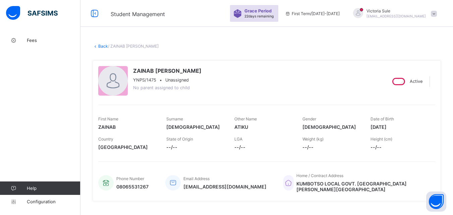
scroll to position [168, 0]
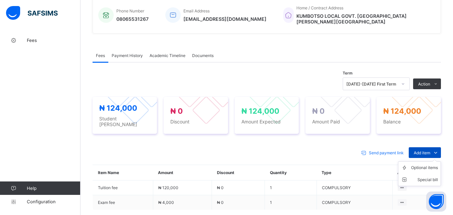
click at [430, 150] on span "Add item" at bounding box center [422, 152] width 16 height 5
click at [429, 164] on div "Optional items" at bounding box center [424, 167] width 27 height 7
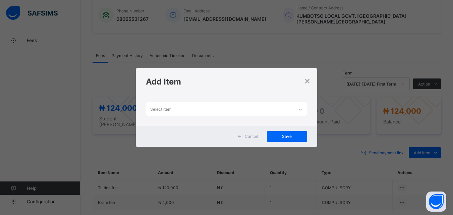
click at [260, 106] on div "Select item" at bounding box center [220, 108] width 148 height 13
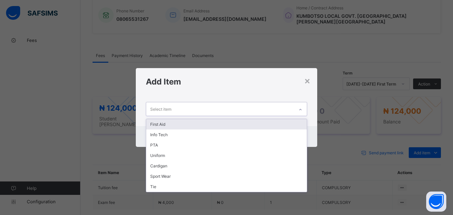
click at [247, 124] on div "First Aid" at bounding box center [226, 124] width 160 height 10
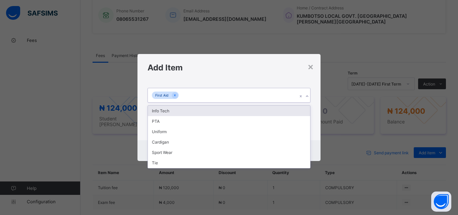
click at [254, 95] on div "First Aid" at bounding box center [223, 95] width 150 height 14
click at [248, 109] on div "Info Tech" at bounding box center [229, 111] width 162 height 10
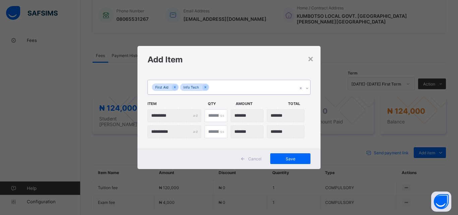
click at [256, 79] on div "option Info Tech , selected. 0 results available. Select is focused ,type to re…" at bounding box center [229, 110] width 183 height 75
click at [252, 88] on div "First Aid Info Tech" at bounding box center [223, 87] width 150 height 14
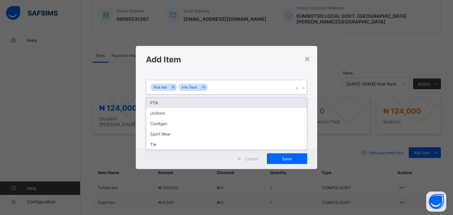
click at [258, 102] on div "PTA" at bounding box center [226, 103] width 160 height 10
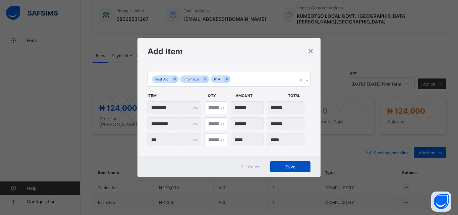
click at [283, 168] on span "Save" at bounding box center [290, 166] width 30 height 5
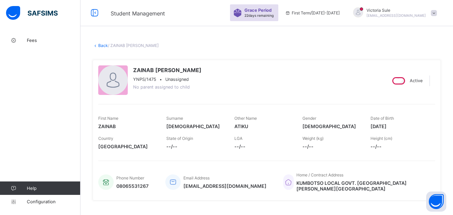
scroll to position [0, 0]
click at [101, 45] on link "Back" at bounding box center [103, 46] width 10 height 5
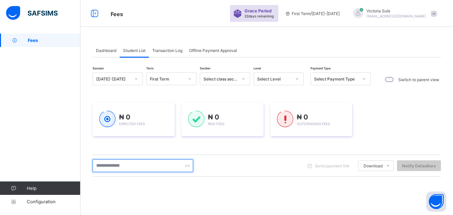
click at [158, 162] on input "text" at bounding box center [143, 165] width 101 height 13
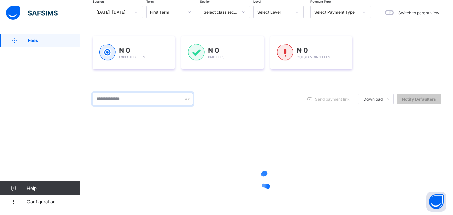
scroll to position [67, 0]
click at [134, 98] on input "text" at bounding box center [143, 98] width 101 height 13
type input "****"
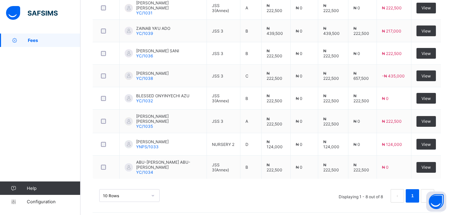
scroll to position [214, 0]
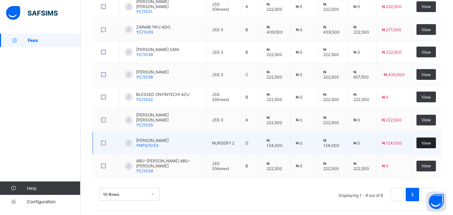
click at [431, 141] on span "View" at bounding box center [426, 143] width 9 height 5
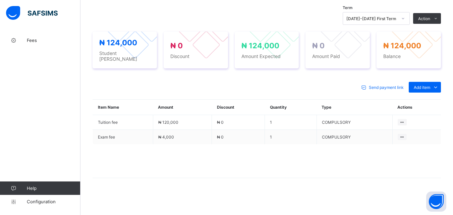
scroll to position [226, 0]
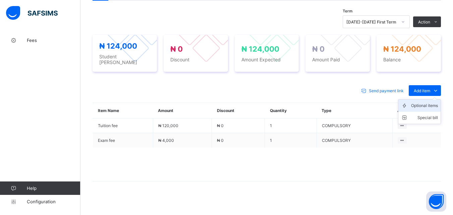
click at [428, 102] on div "Optional items" at bounding box center [424, 105] width 27 height 7
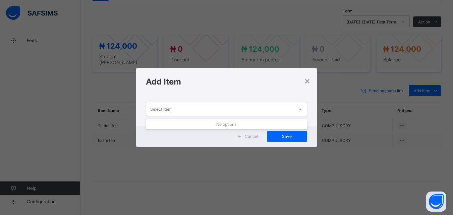
click at [303, 105] on div at bounding box center [300, 109] width 11 height 11
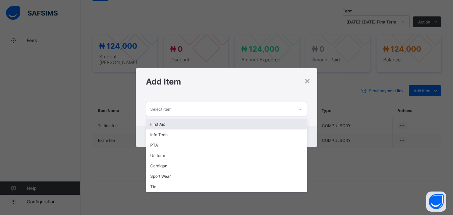
click at [252, 121] on div "First Aid" at bounding box center [226, 124] width 160 height 10
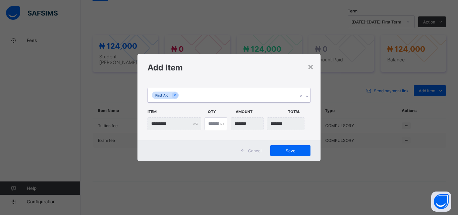
click at [248, 100] on div "First Aid" at bounding box center [223, 95] width 150 height 14
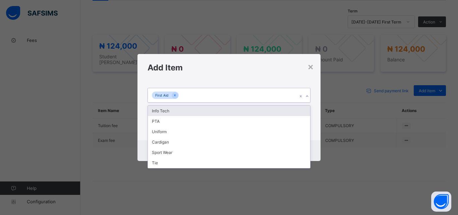
click at [248, 112] on div "Info Tech" at bounding box center [229, 111] width 162 height 10
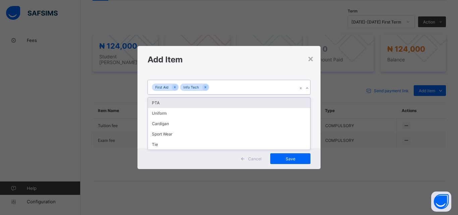
click at [250, 88] on div "First Aid Info Tech" at bounding box center [223, 87] width 150 height 14
click at [248, 98] on div "PTA" at bounding box center [229, 103] width 162 height 10
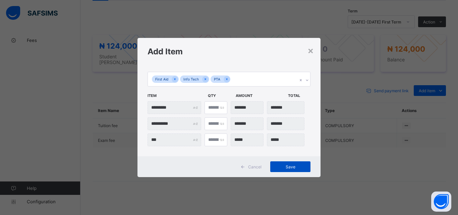
click at [281, 170] on div "Save" at bounding box center [290, 166] width 40 height 11
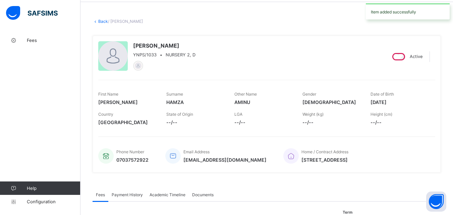
scroll to position [0, 0]
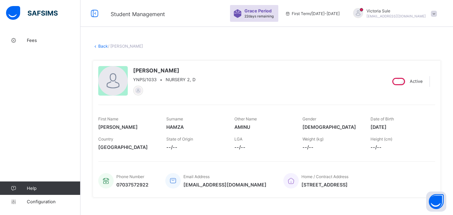
click at [104, 45] on link "Back" at bounding box center [103, 46] width 10 height 5
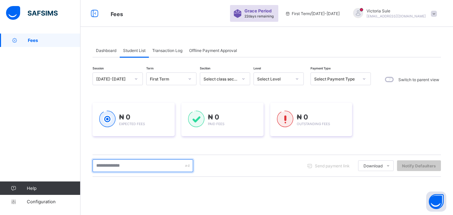
click at [148, 167] on input "text" at bounding box center [143, 165] width 101 height 13
type input "****"
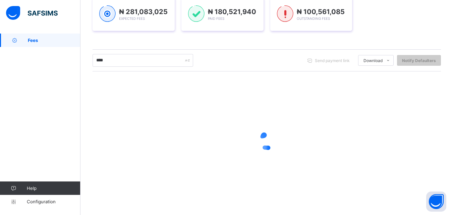
scroll to position [56, 0]
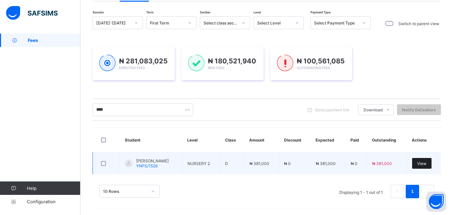
click at [427, 166] on span "View" at bounding box center [421, 163] width 9 height 5
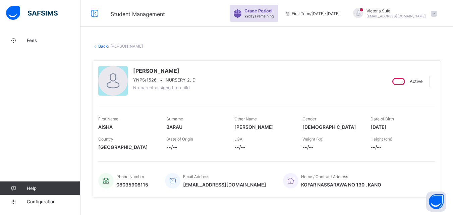
click at [101, 45] on link "Back" at bounding box center [103, 46] width 10 height 5
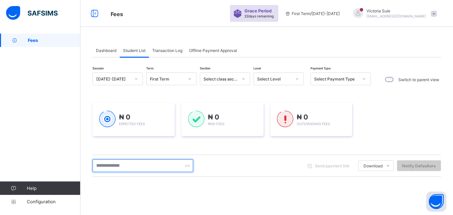
click at [134, 168] on input "text" at bounding box center [143, 165] width 101 height 13
type input "****"
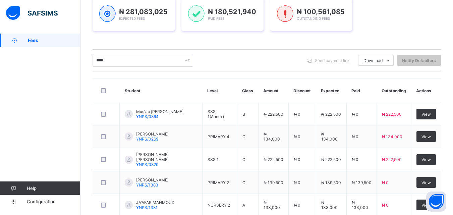
click at [223, 71] on div "Session 2025-2026 Term First Term Section Select class section Level Select Lev…" at bounding box center [267, 163] width 349 height 393
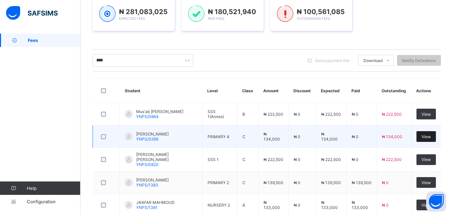
click at [436, 138] on div "View" at bounding box center [426, 136] width 19 height 11
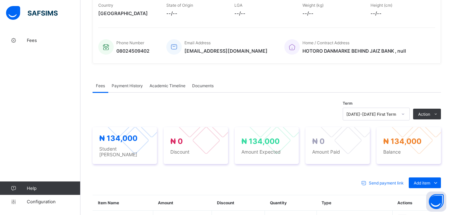
scroll to position [201, 0]
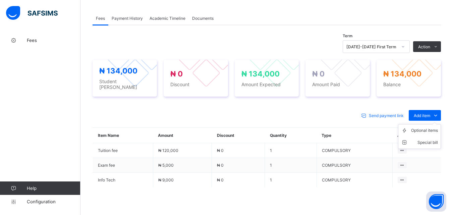
click at [430, 124] on ul "Optional items Special bill" at bounding box center [419, 136] width 43 height 25
click at [430, 129] on div "Optional items" at bounding box center [424, 130] width 27 height 7
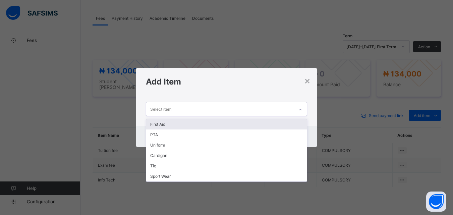
click at [297, 108] on div at bounding box center [300, 109] width 11 height 11
click at [290, 123] on div "First Aid" at bounding box center [226, 124] width 160 height 10
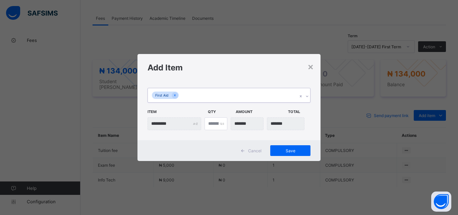
click at [284, 94] on div "First Aid" at bounding box center [223, 95] width 150 height 14
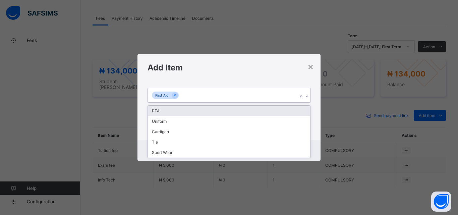
click at [281, 109] on div "PTA" at bounding box center [229, 111] width 162 height 10
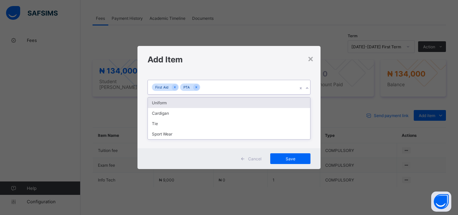
click at [281, 93] on div "First Aid PTA" at bounding box center [223, 87] width 150 height 14
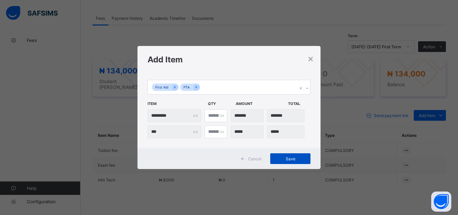
click at [302, 161] on span "Save" at bounding box center [290, 158] width 30 height 5
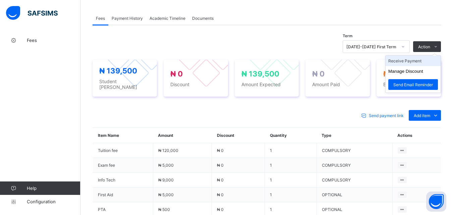
click at [418, 60] on li "Receive Payment" at bounding box center [413, 61] width 55 height 10
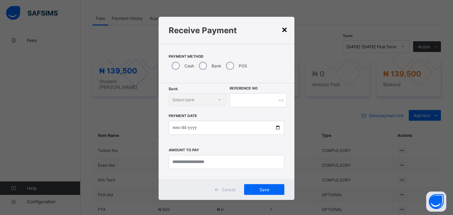
click at [281, 30] on div "×" at bounding box center [284, 28] width 6 height 11
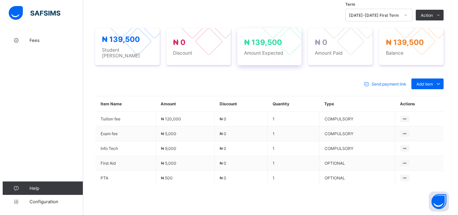
scroll to position [235, 0]
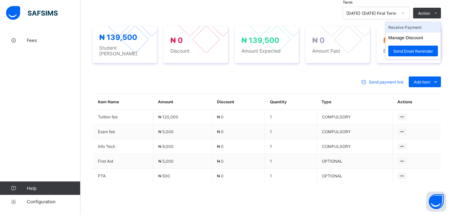
click at [425, 28] on li "Receive Payment" at bounding box center [413, 27] width 55 height 10
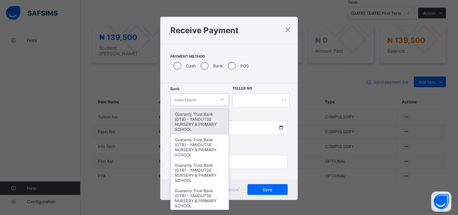
click at [217, 100] on div at bounding box center [222, 99] width 11 height 11
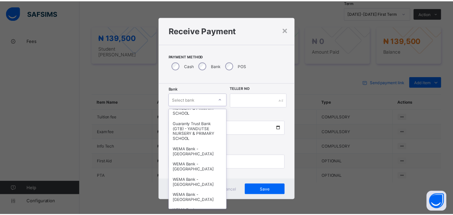
scroll to position [201, 0]
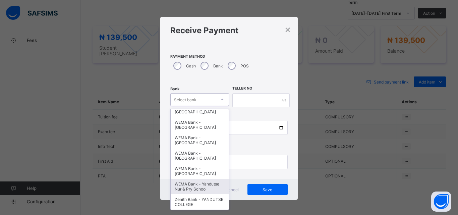
click at [193, 189] on div "WEMA Bank - Yandutse Nur & Pry School" at bounding box center [200, 186] width 58 height 15
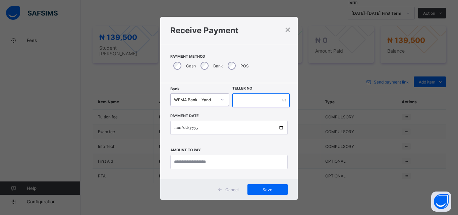
click at [241, 101] on input "text" at bounding box center [260, 100] width 57 height 14
type input "**********"
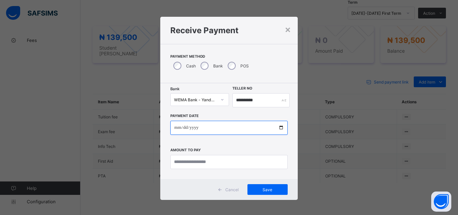
click at [282, 127] on input "date" at bounding box center [228, 128] width 117 height 14
type input "**********"
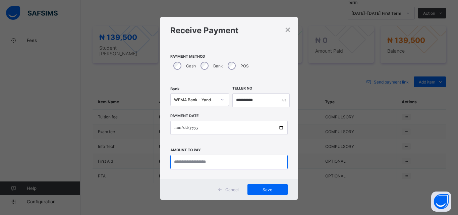
click at [183, 163] on input "currency" at bounding box center [228, 162] width 117 height 14
type input "*********"
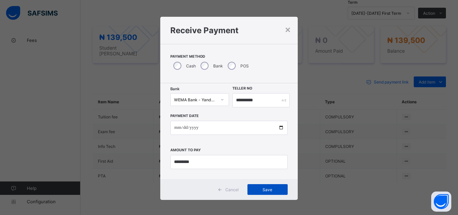
click at [271, 194] on div "Save" at bounding box center [268, 189] width 40 height 11
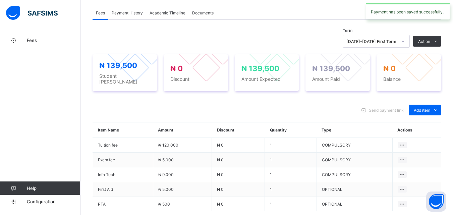
scroll to position [134, 0]
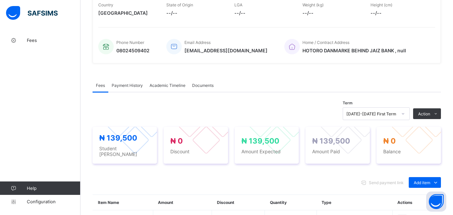
click at [126, 83] on span "Payment History" at bounding box center [127, 85] width 31 height 5
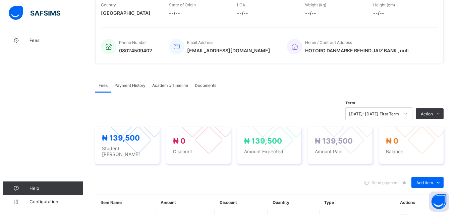
scroll to position [104, 0]
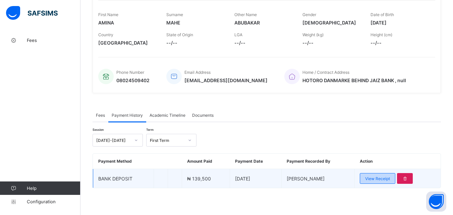
click at [372, 180] on span "View Receipt" at bounding box center [377, 178] width 25 height 5
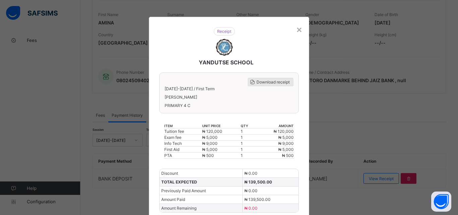
click at [272, 85] on div "Download receipt" at bounding box center [271, 82] width 46 height 8
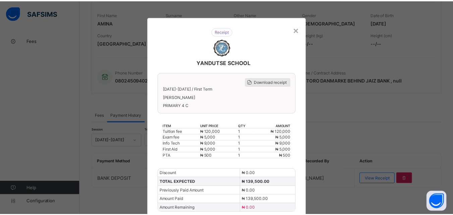
scroll to position [0, 0]
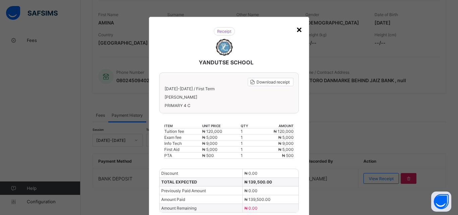
click at [299, 32] on div "×" at bounding box center [299, 28] width 6 height 11
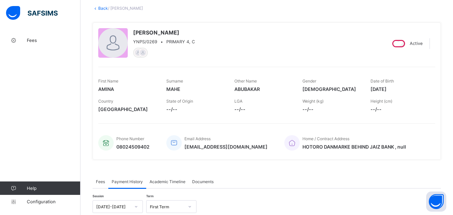
scroll to position [37, 0]
click at [101, 10] on link "Back" at bounding box center [103, 8] width 10 height 5
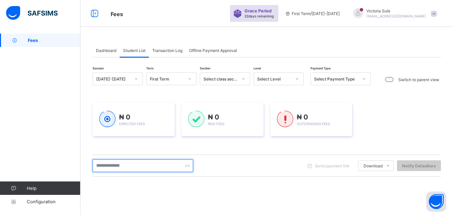
click at [138, 161] on input "text" at bounding box center [143, 165] width 101 height 13
type input "****"
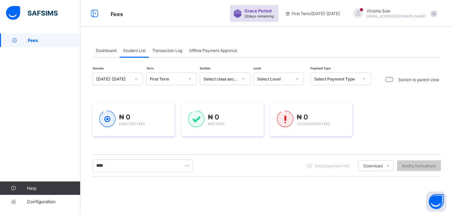
click at [238, 176] on div "**** Send payment link Download Students Payment Students Payment Status Studen…" at bounding box center [267, 166] width 349 height 22
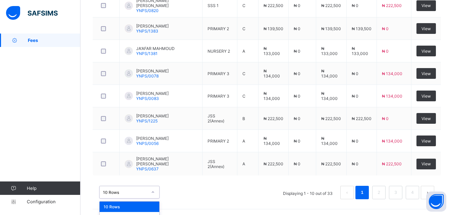
scroll to position [276, 0]
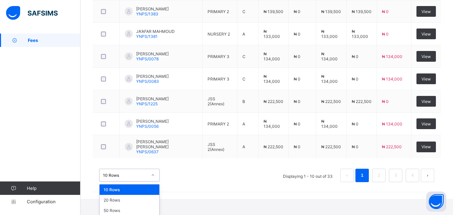
click at [153, 181] on div "option 10 Rows focused, 1 of 3. 3 results available. Use Up and Down to choose …" at bounding box center [129, 175] width 60 height 13
click at [148, 205] on div "50 Rows" at bounding box center [130, 210] width 60 height 10
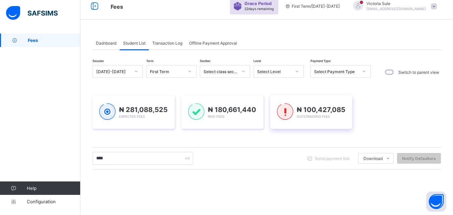
scroll to position [5, 0]
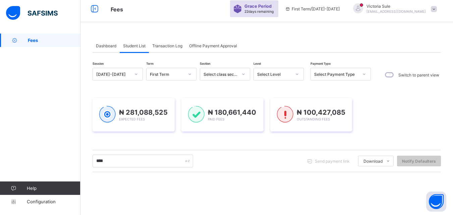
click at [294, 70] on div at bounding box center [296, 74] width 11 height 11
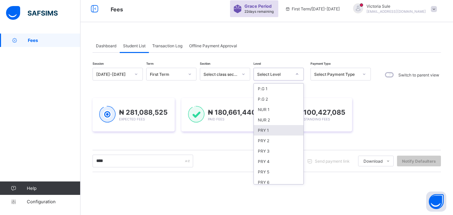
click at [268, 128] on div "PRY 1" at bounding box center [279, 130] width 50 height 10
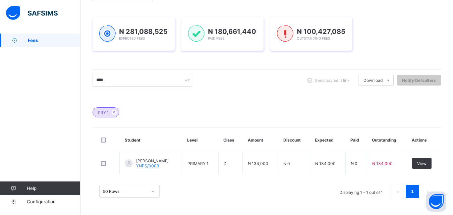
scroll to position [100, 0]
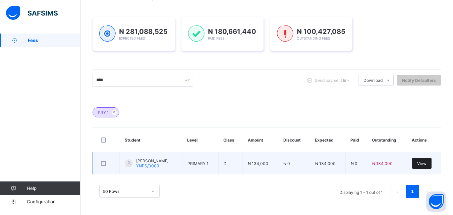
click at [427, 161] on span "View" at bounding box center [421, 163] width 9 height 5
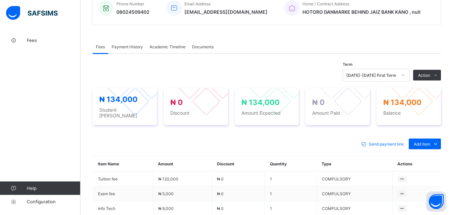
scroll to position [235, 0]
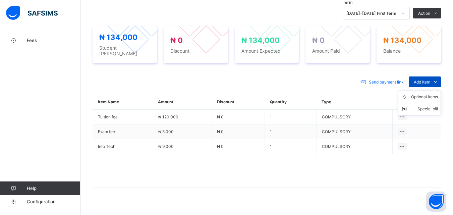
click at [437, 78] on icon at bounding box center [435, 81] width 7 height 7
click at [428, 94] on div "Optional items" at bounding box center [424, 97] width 27 height 7
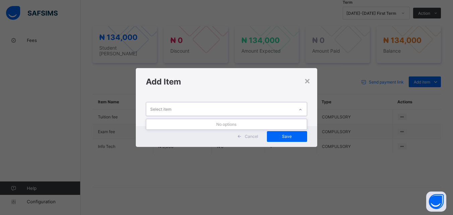
click at [298, 112] on div at bounding box center [300, 109] width 11 height 11
click at [310, 81] on div "×" at bounding box center [307, 80] width 6 height 11
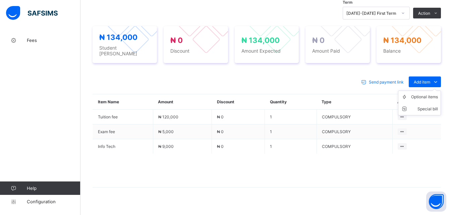
click at [423, 91] on ul "Optional items Special bill" at bounding box center [419, 103] width 43 height 25
click at [425, 94] on div "Optional items" at bounding box center [424, 97] width 27 height 7
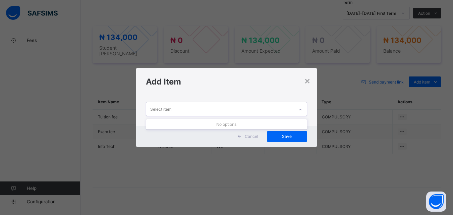
click at [293, 110] on div "Select item" at bounding box center [220, 108] width 148 height 13
click at [310, 85] on div "×" at bounding box center [307, 80] width 6 height 11
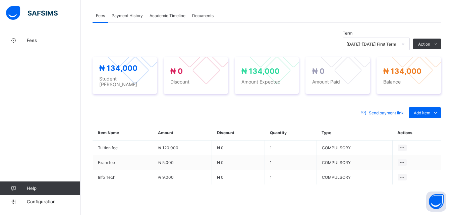
scroll to position [241, 0]
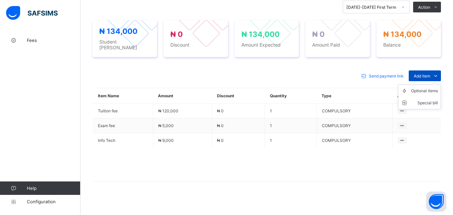
click at [436, 71] on span at bounding box center [435, 75] width 11 height 11
click at [430, 89] on div "Optional items" at bounding box center [424, 91] width 27 height 7
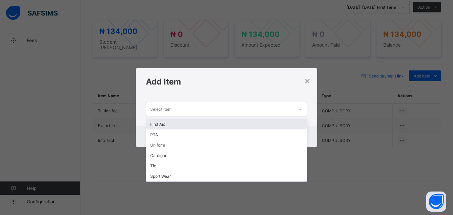
click at [252, 110] on div "Select item" at bounding box center [220, 108] width 148 height 13
click at [249, 121] on div "First Aid" at bounding box center [226, 124] width 160 height 10
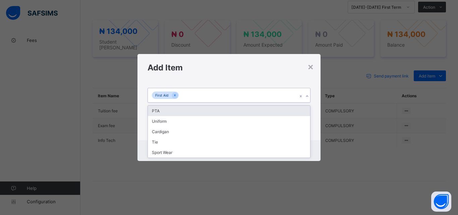
click at [246, 99] on div "First Aid" at bounding box center [223, 95] width 150 height 14
click at [244, 114] on div "PTA" at bounding box center [229, 111] width 162 height 10
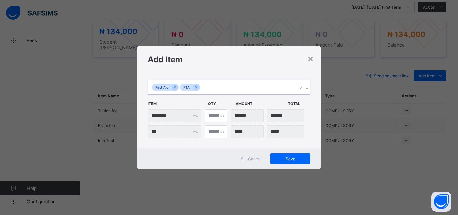
click at [244, 98] on span "Amount" at bounding box center [260, 103] width 49 height 11
click at [250, 87] on div "First Aid PTA" at bounding box center [223, 87] width 150 height 14
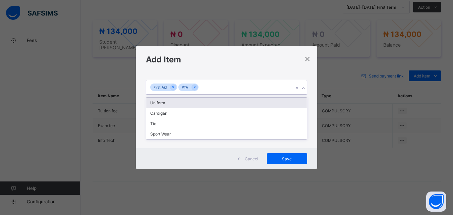
click at [249, 96] on div "option PTA, selected. option Uniform focused, 3 of 6. 4 results available. Use …" at bounding box center [226, 110] width 181 height 75
click at [256, 88] on div "First Aid PTA" at bounding box center [220, 87] width 148 height 14
click at [254, 102] on div "Uniform" at bounding box center [226, 103] width 160 height 10
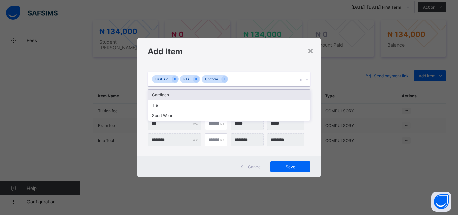
click at [260, 73] on div "First Aid PTA Uniform" at bounding box center [223, 79] width 150 height 14
click at [258, 99] on div "Cardigan" at bounding box center [229, 95] width 162 height 10
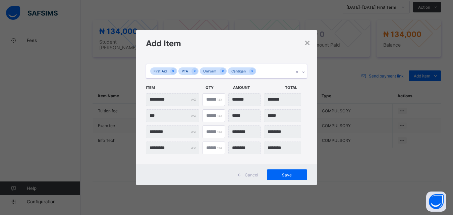
click at [270, 72] on div "First Aid PTA Uniform Cardigan" at bounding box center [220, 71] width 148 height 14
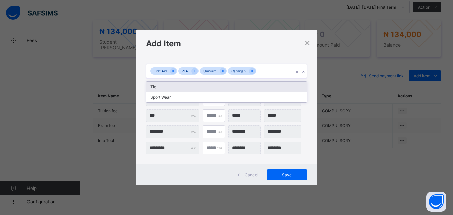
click at [273, 87] on div "Tie" at bounding box center [226, 87] width 160 height 10
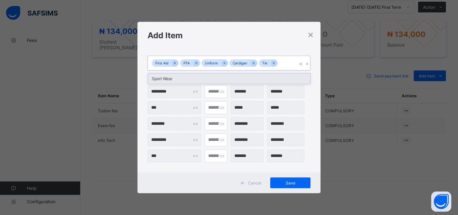
click at [288, 64] on div "First Aid PTA Uniform Cardigan Tie" at bounding box center [223, 63] width 150 height 14
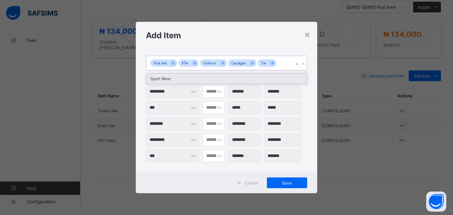
click at [284, 79] on div "Sport Wear" at bounding box center [226, 78] width 160 height 10
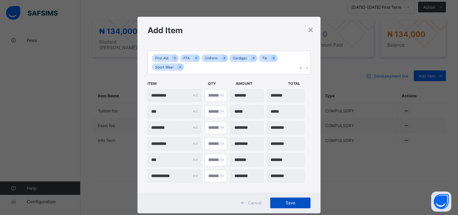
click at [288, 198] on div "Save" at bounding box center [290, 203] width 40 height 11
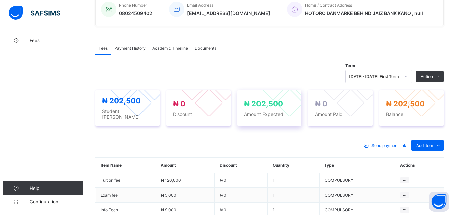
scroll to position [174, 0]
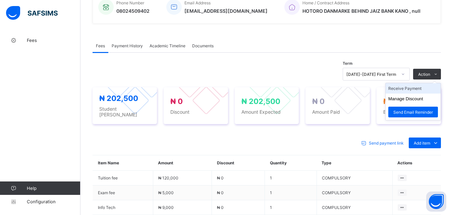
click at [425, 90] on li "Receive Payment" at bounding box center [413, 88] width 55 height 10
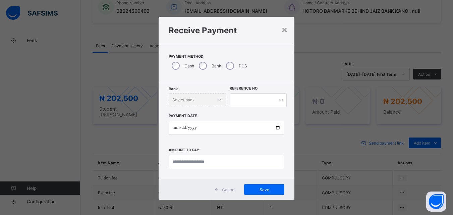
click at [197, 68] on div "Bank" at bounding box center [209, 66] width 27 height 14
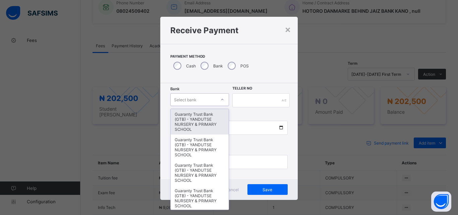
click at [212, 96] on div "Select bank" at bounding box center [193, 99] width 45 height 9
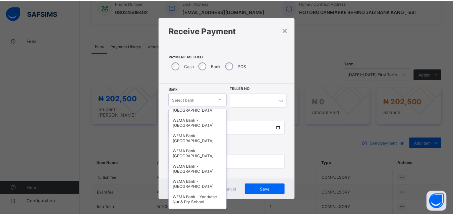
scroll to position [206, 0]
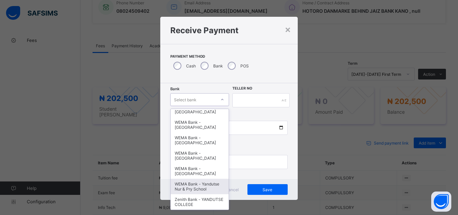
click at [201, 188] on div "WEMA Bank - Yandutse Nur & Pry School" at bounding box center [200, 186] width 58 height 15
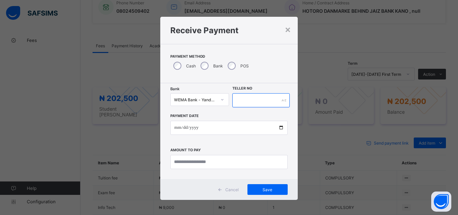
click at [239, 100] on input "text" at bounding box center [260, 100] width 57 height 14
click at [239, 99] on input "text" at bounding box center [260, 100] width 57 height 14
type input "**********"
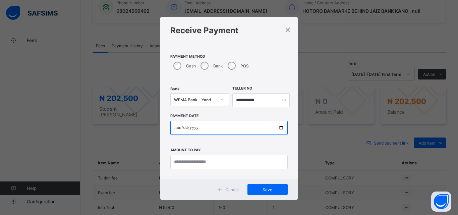
click at [276, 127] on input "date" at bounding box center [228, 128] width 117 height 14
click at [281, 128] on input "date" at bounding box center [228, 128] width 117 height 14
click at [283, 127] on input "**********" at bounding box center [228, 128] width 117 height 14
click at [279, 127] on input "**********" at bounding box center [228, 128] width 117 height 14
type input "**********"
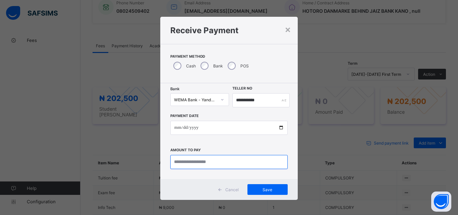
click at [198, 166] on input "currency" at bounding box center [228, 162] width 117 height 14
type input "*********"
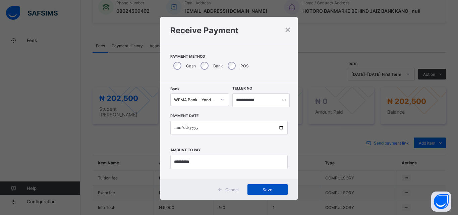
click at [258, 190] on span "Save" at bounding box center [268, 189] width 30 height 5
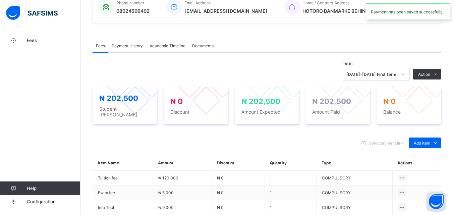
click at [124, 46] on span "Payment History" at bounding box center [127, 45] width 31 height 5
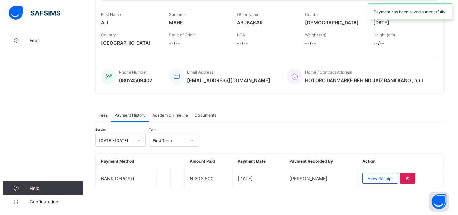
scroll to position [104, 0]
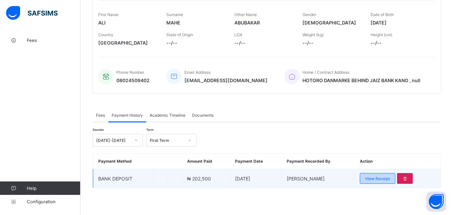
click at [375, 180] on span "View Receipt" at bounding box center [377, 178] width 25 height 5
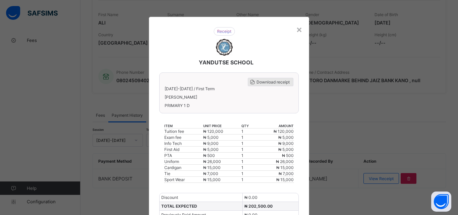
click at [277, 83] on span "Download receipt" at bounding box center [273, 81] width 33 height 5
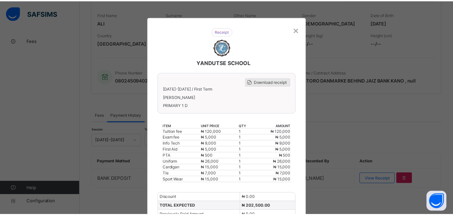
scroll to position [0, 0]
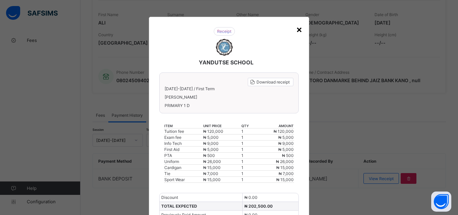
click at [299, 31] on div "×" at bounding box center [299, 28] width 6 height 11
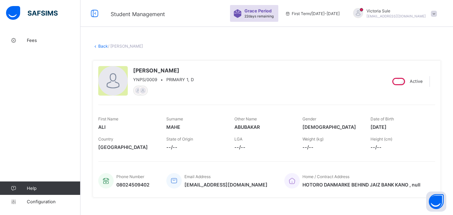
click at [105, 45] on link "Back" at bounding box center [103, 46] width 10 height 5
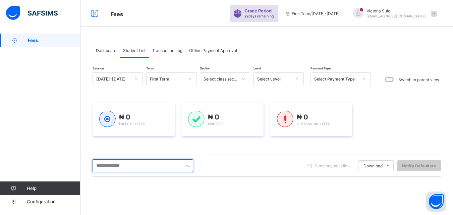
click at [120, 166] on input "text" at bounding box center [143, 165] width 101 height 13
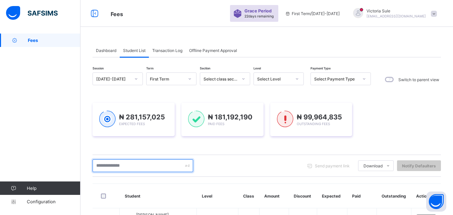
click at [116, 170] on input "text" at bounding box center [143, 165] width 101 height 13
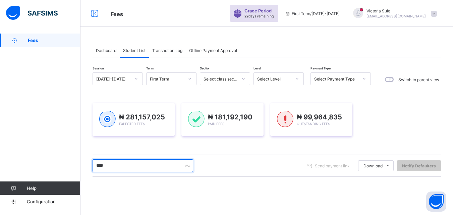
type input "****"
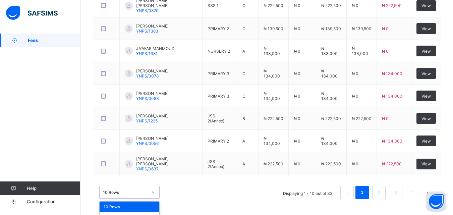
scroll to position [276, 0]
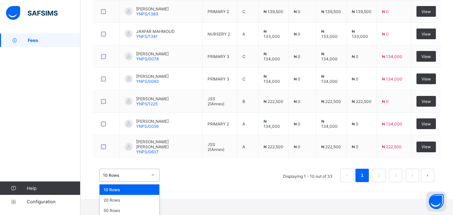
click at [156, 181] on div "option 10 Rows focused, 1 of 3. 3 results available. Use Up and Down to choose …" at bounding box center [129, 175] width 60 height 13
click at [133, 208] on div "50 Rows" at bounding box center [130, 210] width 60 height 10
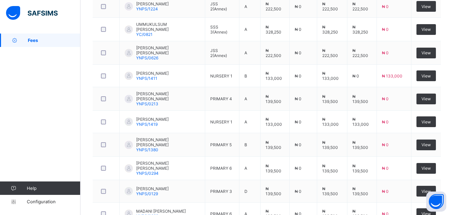
scroll to position [543, 0]
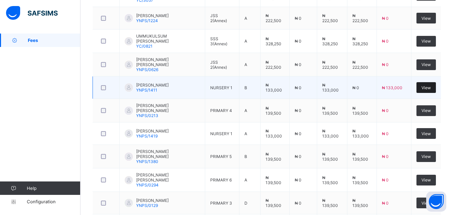
click at [436, 82] on div "View" at bounding box center [426, 87] width 19 height 11
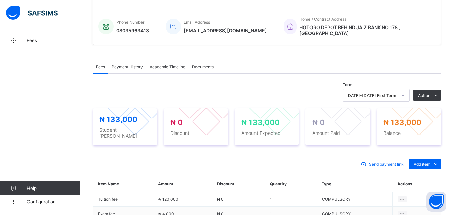
scroll to position [168, 0]
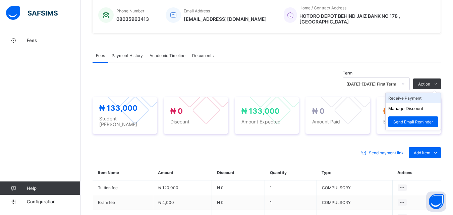
click at [421, 96] on li "Receive Payment" at bounding box center [413, 98] width 55 height 10
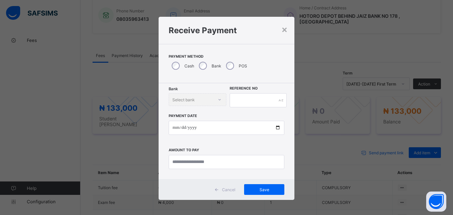
click at [205, 67] on div "Bank" at bounding box center [209, 66] width 27 height 14
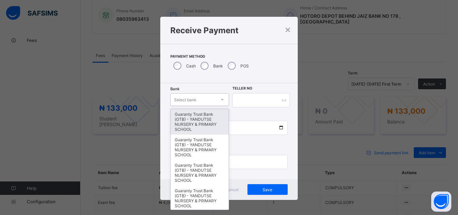
click at [202, 100] on div "Select bank" at bounding box center [193, 99] width 45 height 9
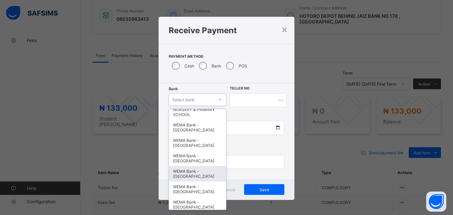
scroll to position [206, 0]
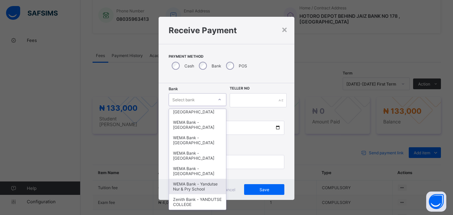
click at [190, 179] on div "WEMA Bank - Yandutse Nur & Pry School" at bounding box center [197, 186] width 57 height 15
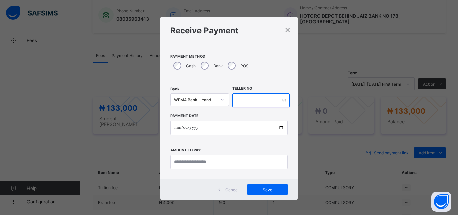
click at [264, 104] on input "text" at bounding box center [260, 100] width 57 height 14
type input "**********"
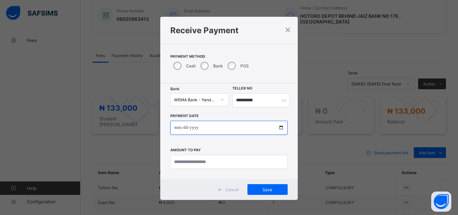
click at [274, 131] on input "date" at bounding box center [228, 128] width 117 height 14
click at [279, 126] on input "date" at bounding box center [228, 128] width 117 height 14
type input "**********"
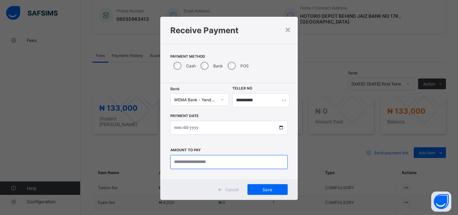
click at [186, 158] on input "currency" at bounding box center [228, 162] width 117 height 14
type input "*********"
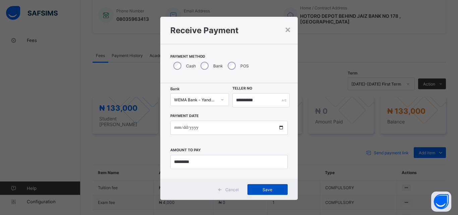
click at [253, 187] on span "Save" at bounding box center [268, 189] width 30 height 5
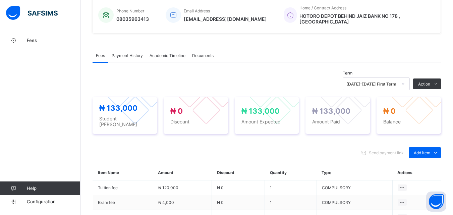
click at [137, 53] on span "Payment History" at bounding box center [127, 55] width 31 height 5
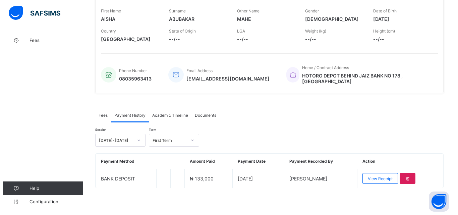
scroll to position [104, 0]
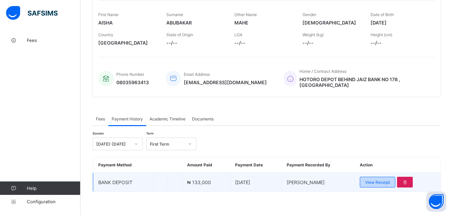
click at [384, 180] on span "View Receipt" at bounding box center [377, 182] width 25 height 5
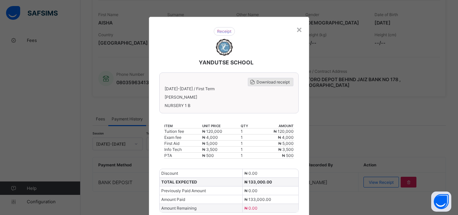
click at [274, 84] on span "Download receipt" at bounding box center [273, 81] width 33 height 5
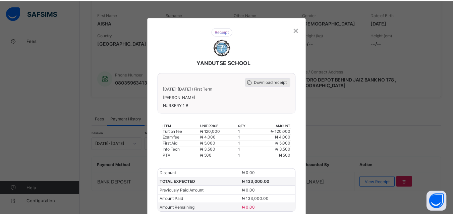
scroll to position [0, 0]
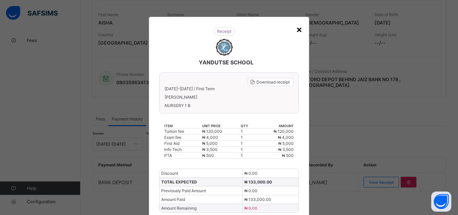
click at [297, 31] on div "×" at bounding box center [299, 28] width 6 height 11
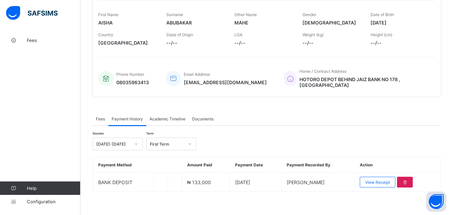
scroll to position [4, 0]
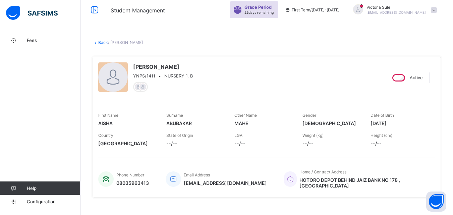
click at [101, 41] on link "Back" at bounding box center [103, 42] width 10 height 5
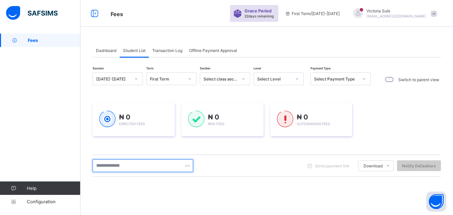
click at [150, 169] on input "text" at bounding box center [143, 165] width 101 height 13
type input "****"
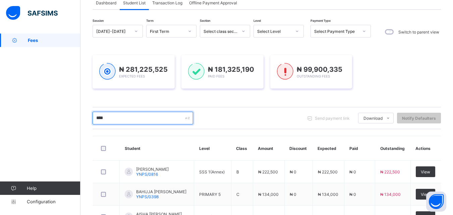
scroll to position [34, 0]
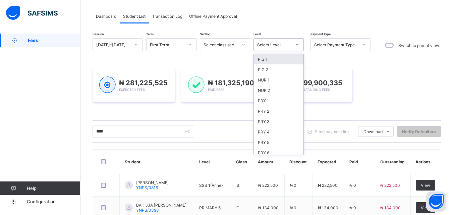
click at [277, 42] on div "Select Level" at bounding box center [274, 44] width 34 height 5
click at [277, 100] on div "PRY 1" at bounding box center [279, 101] width 50 height 10
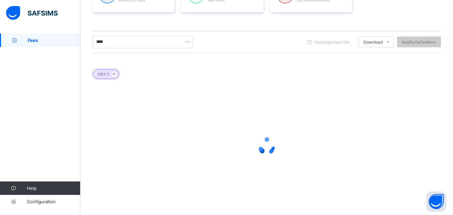
scroll to position [144, 0]
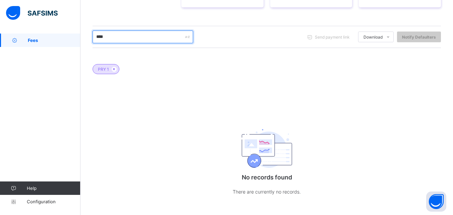
drag, startPoint x: 113, startPoint y: 38, endPoint x: 68, endPoint y: 50, distance: 46.4
click at [68, 50] on div "Fees Grace Period 22 days remaining First Term / 2025-2026 Victoria Sule sulevi…" at bounding box center [226, 37] width 453 height 363
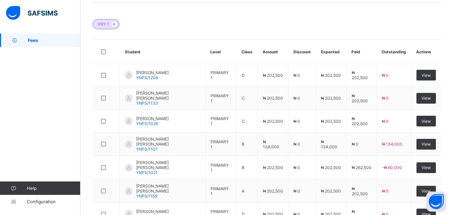
scroll to position [278, 0]
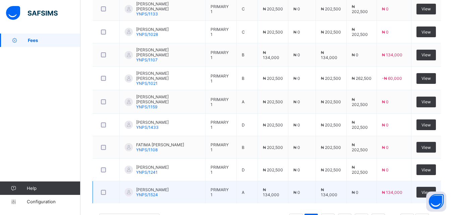
click at [154, 200] on div "10 Rows Displaying 1 - 10 out of 82 1 2 3 4 5 9" at bounding box center [267, 217] width 349 height 34
click at [152, 189] on td "HAUWA ABUBAKAR YNPS/1524" at bounding box center [163, 192] width 86 height 22
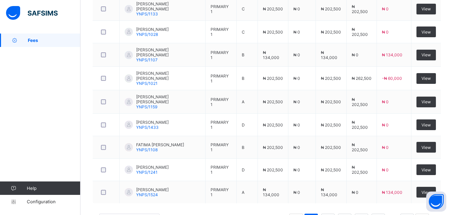
click at [154, 188] on td "HAUWA ABUBAKAR YNPS/1524" at bounding box center [163, 192] width 86 height 22
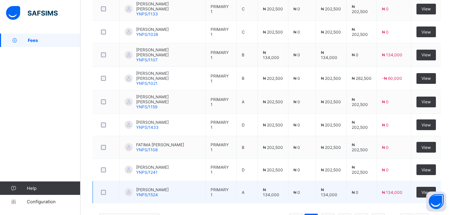
scroll to position [303, 0]
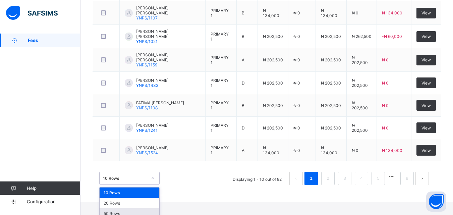
click at [145, 208] on div "50 Rows" at bounding box center [130, 213] width 60 height 10
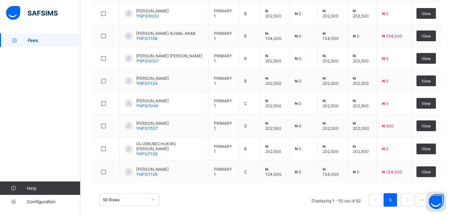
scroll to position [1204, 0]
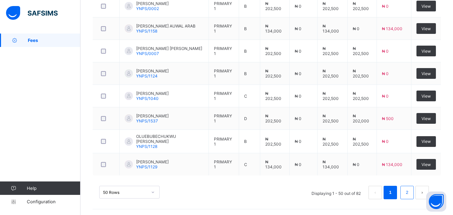
click at [410, 193] on link "2" at bounding box center [407, 192] width 6 height 9
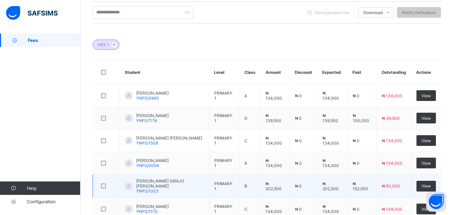
scroll to position [94, 0]
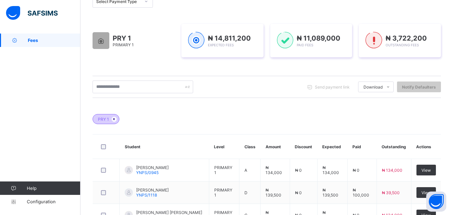
click at [112, 121] on icon at bounding box center [114, 119] width 6 height 4
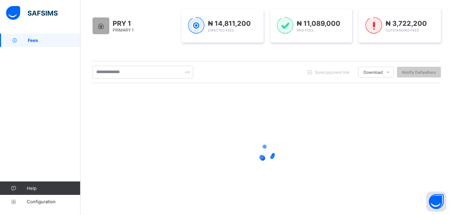
scroll to position [77, 0]
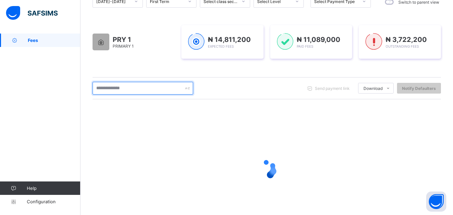
click at [120, 93] on input "text" at bounding box center [143, 88] width 101 height 13
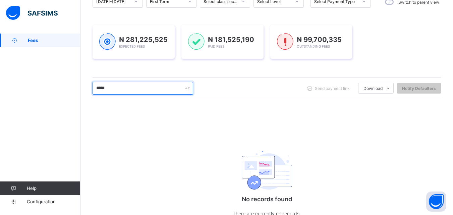
drag, startPoint x: 127, startPoint y: 90, endPoint x: 84, endPoint y: 98, distance: 44.0
click at [84, 98] on div "Dashboard Student List Transaction Log Offline Payment Approval Student List Mo…" at bounding box center [267, 98] width 373 height 285
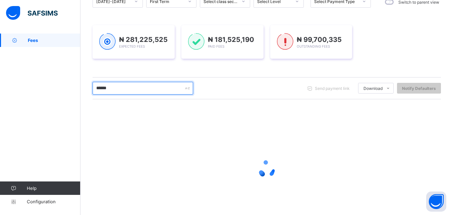
scroll to position [0, 0]
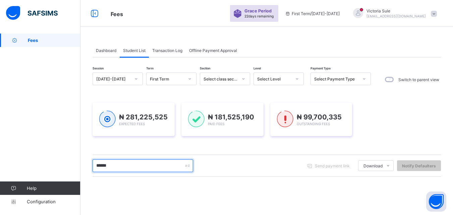
type input "******"
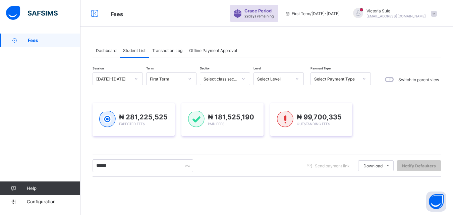
click at [273, 76] on div "Select Level" at bounding box center [274, 78] width 34 height 5
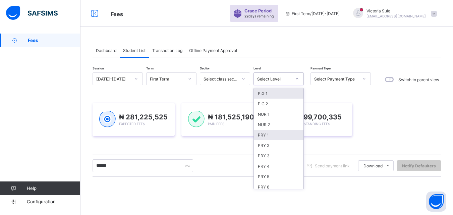
click at [268, 137] on div "PRY 1" at bounding box center [279, 135] width 50 height 10
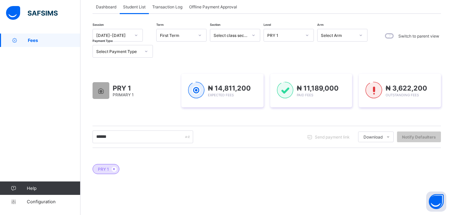
scroll to position [41, 0]
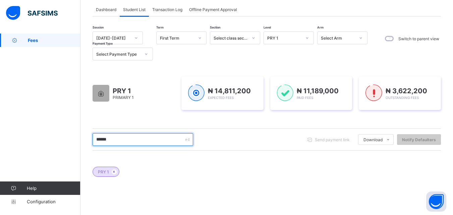
drag, startPoint x: 110, startPoint y: 139, endPoint x: 59, endPoint y: 155, distance: 53.5
click at [59, 155] on div "Fees Grace Period 22 days remaining First Term / [DATE]-[DATE] [PERSON_NAME] [E…" at bounding box center [226, 140] width 453 height 363
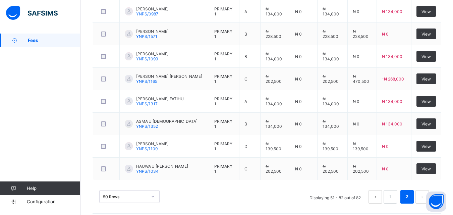
scroll to position [798, 0]
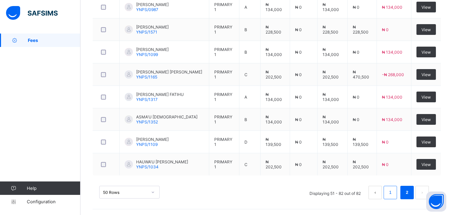
click at [397, 195] on li "1" at bounding box center [390, 192] width 13 height 13
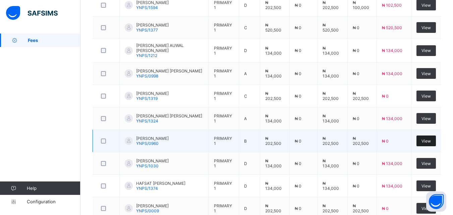
click at [431, 142] on span "View" at bounding box center [426, 141] width 9 height 5
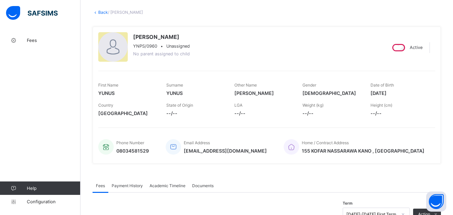
scroll to position [134, 0]
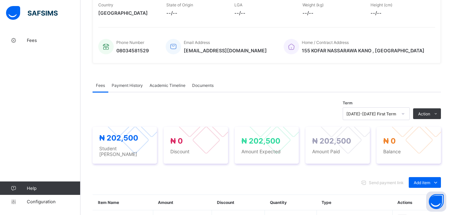
click at [138, 89] on div "Payment History" at bounding box center [127, 84] width 38 height 13
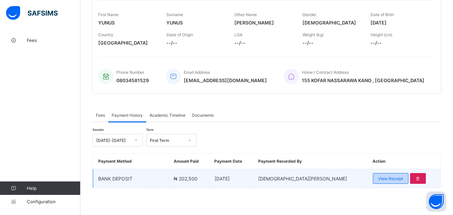
click at [377, 182] on div "View Receipt" at bounding box center [391, 178] width 36 height 11
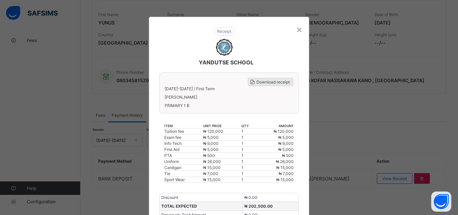
click at [274, 83] on span "Download receipt" at bounding box center [273, 81] width 33 height 5
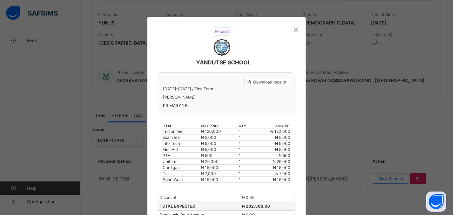
scroll to position [0, 0]
click at [296, 30] on div "×" at bounding box center [296, 28] width 6 height 11
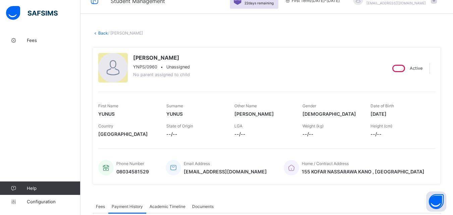
scroll to position [4, 0]
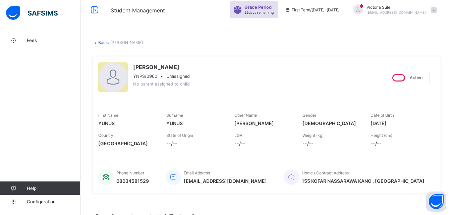
click at [101, 42] on link "Back" at bounding box center [103, 42] width 10 height 5
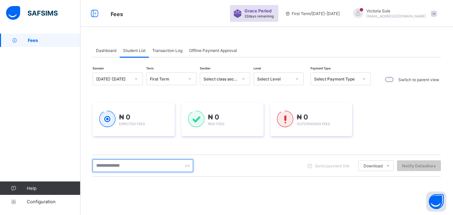
click at [121, 165] on input "text" at bounding box center [143, 165] width 101 height 13
type input "*****"
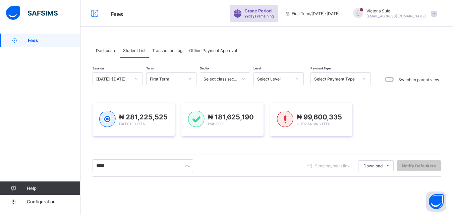
click at [283, 81] on div "Select Level" at bounding box center [274, 78] width 34 height 5
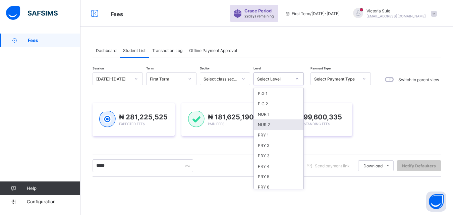
click at [280, 120] on div "NUR 2" at bounding box center [279, 124] width 50 height 10
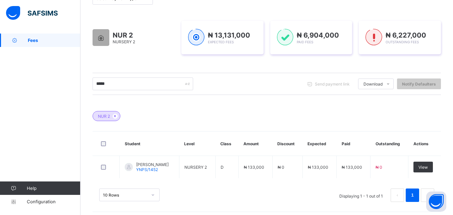
scroll to position [100, 0]
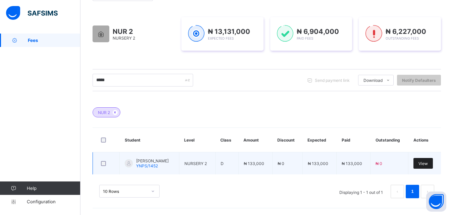
click at [432, 166] on div "View" at bounding box center [423, 163] width 19 height 11
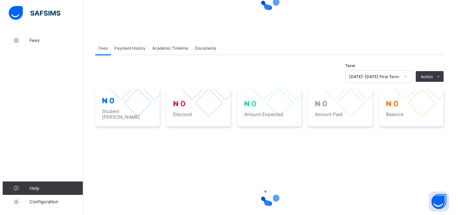
scroll to position [101, 0]
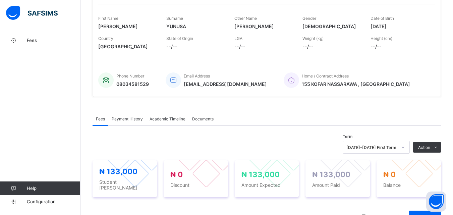
click at [129, 37] on div "Country [GEOGRAPHIC_DATA]" at bounding box center [127, 43] width 58 height 20
click at [135, 120] on span "Payment History" at bounding box center [127, 118] width 31 height 5
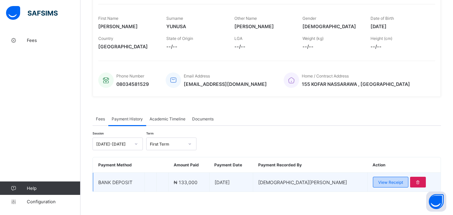
click at [378, 182] on span "View Receipt" at bounding box center [390, 182] width 25 height 5
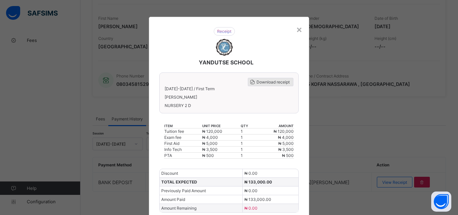
click at [270, 85] on div "Download receipt" at bounding box center [271, 82] width 46 height 8
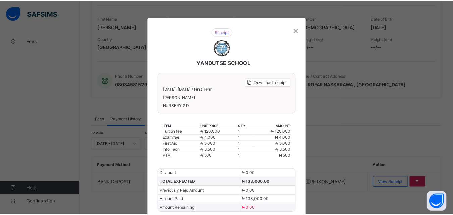
scroll to position [0, 0]
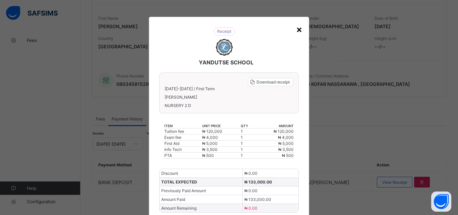
click at [299, 31] on div "×" at bounding box center [299, 28] width 6 height 11
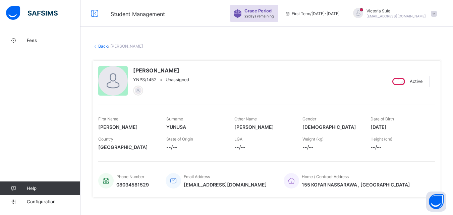
click at [104, 46] on link "Back" at bounding box center [103, 46] width 10 height 5
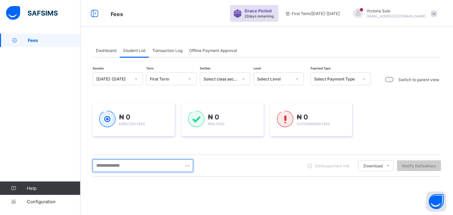
click at [149, 167] on input "text" at bounding box center [143, 165] width 101 height 13
type input "*****"
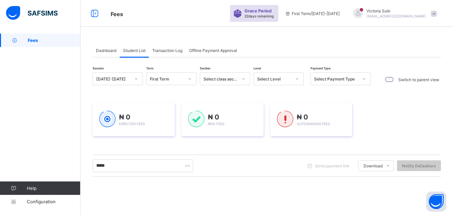
click at [285, 78] on div "Select Level" at bounding box center [274, 78] width 34 height 5
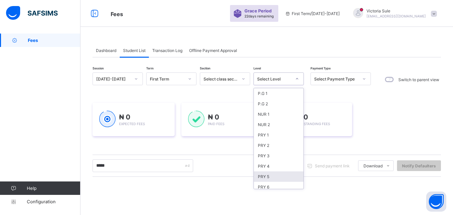
click at [278, 180] on div "PRY 5" at bounding box center [279, 176] width 50 height 10
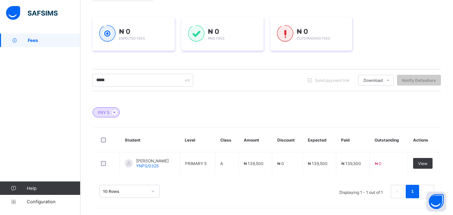
scroll to position [100, 0]
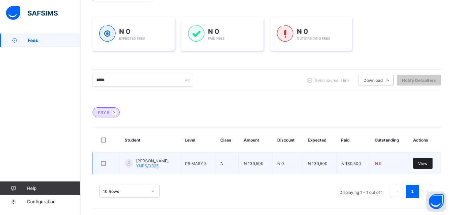
click at [428, 163] on span "View" at bounding box center [422, 163] width 9 height 5
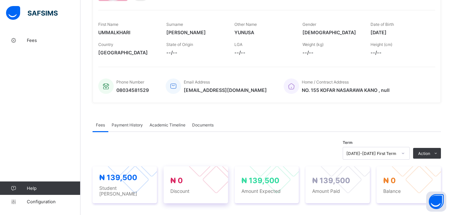
scroll to position [134, 0]
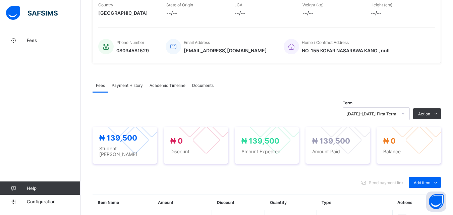
click at [136, 89] on div "Payment History" at bounding box center [127, 84] width 38 height 13
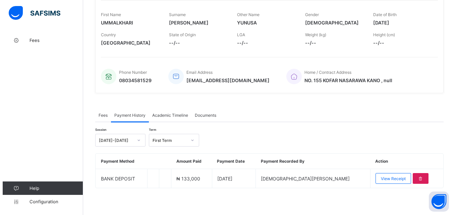
scroll to position [104, 0]
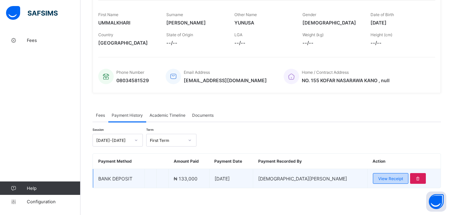
click at [378, 177] on span "View Receipt" at bounding box center [390, 178] width 25 height 5
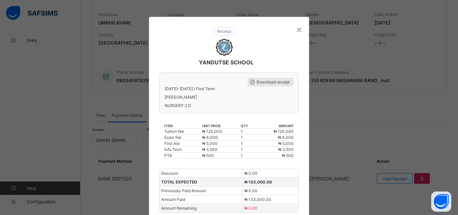
click at [267, 79] on span "Download receipt" at bounding box center [273, 81] width 33 height 5
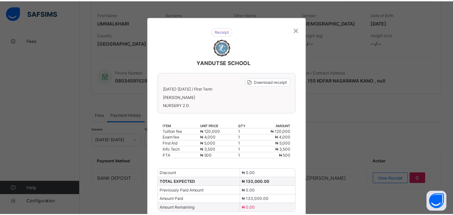
scroll to position [0, 0]
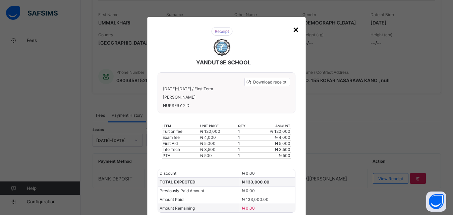
click at [295, 28] on div "×" at bounding box center [296, 28] width 6 height 11
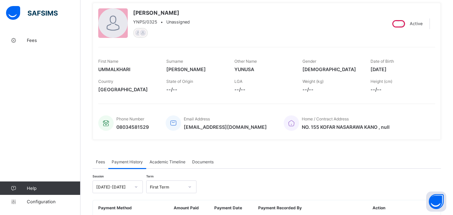
scroll to position [37, 0]
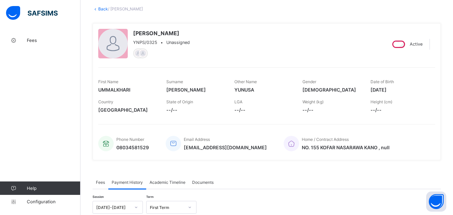
click at [102, 11] on link "Back" at bounding box center [103, 8] width 10 height 5
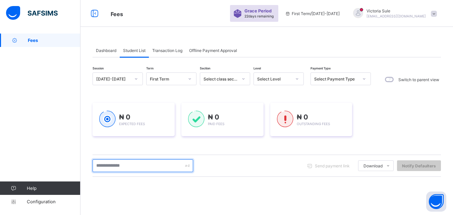
click at [141, 169] on input "text" at bounding box center [143, 165] width 101 height 13
type input "******"
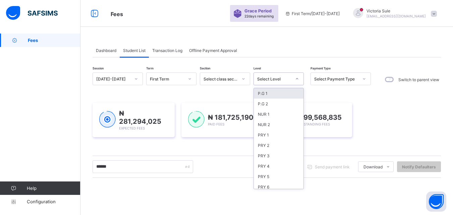
click at [295, 77] on icon at bounding box center [297, 78] width 4 height 7
click at [278, 108] on div "P.G 2" at bounding box center [279, 104] width 50 height 10
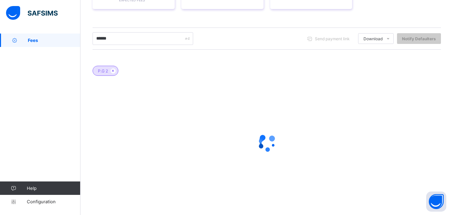
scroll to position [144, 0]
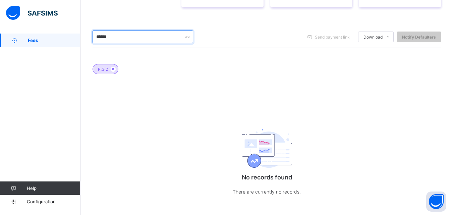
drag, startPoint x: 117, startPoint y: 42, endPoint x: 91, endPoint y: 49, distance: 26.8
click at [91, 49] on div "Dashboard Student List Transaction Log Offline Payment Approval Student List Mo…" at bounding box center [267, 54] width 373 height 329
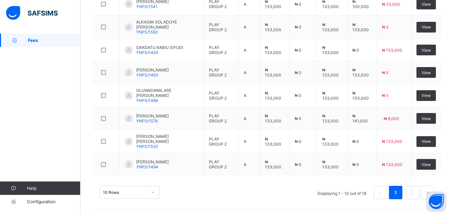
scroll to position [322, 0]
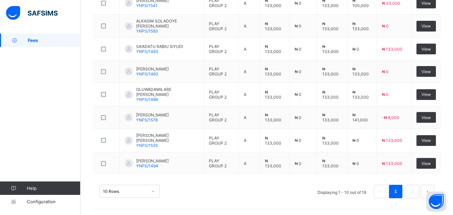
click at [153, 187] on div "10 Rows" at bounding box center [129, 191] width 60 height 13
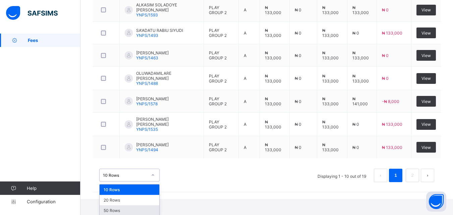
click at [149, 206] on div "50 Rows" at bounding box center [130, 210] width 60 height 10
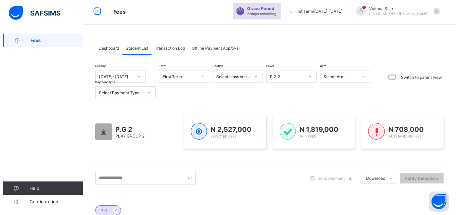
scroll to position [0, 0]
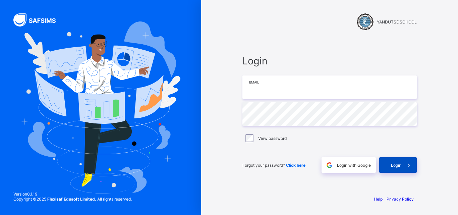
type input "**********"
click at [396, 167] on span "Login" at bounding box center [396, 165] width 10 height 5
